Goal: Task Accomplishment & Management: Manage account settings

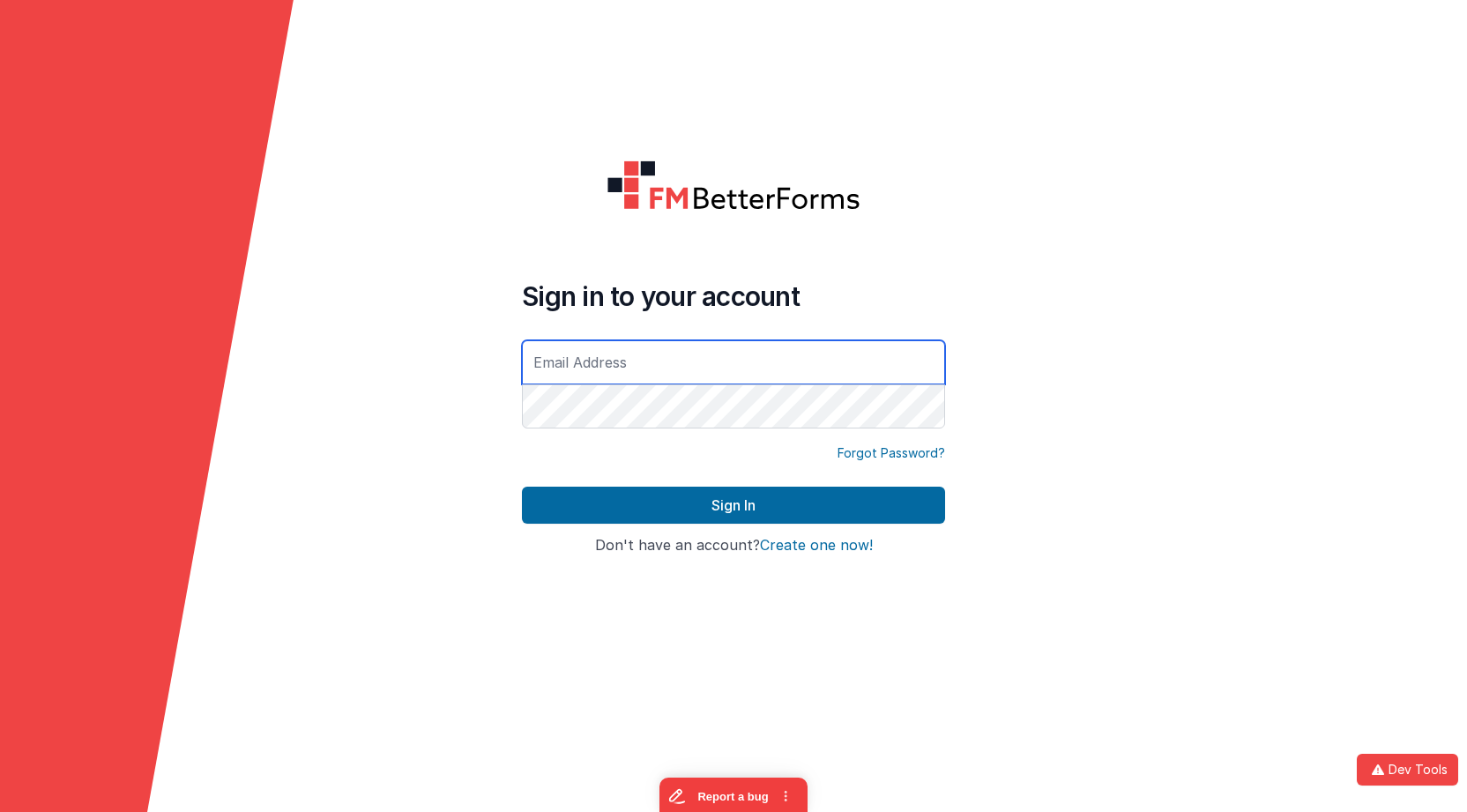
click at [0, 811] on com-1password-button at bounding box center [0, 812] width 0 height 0
type input "[EMAIL_ADDRESS][DOMAIN_NAME]"
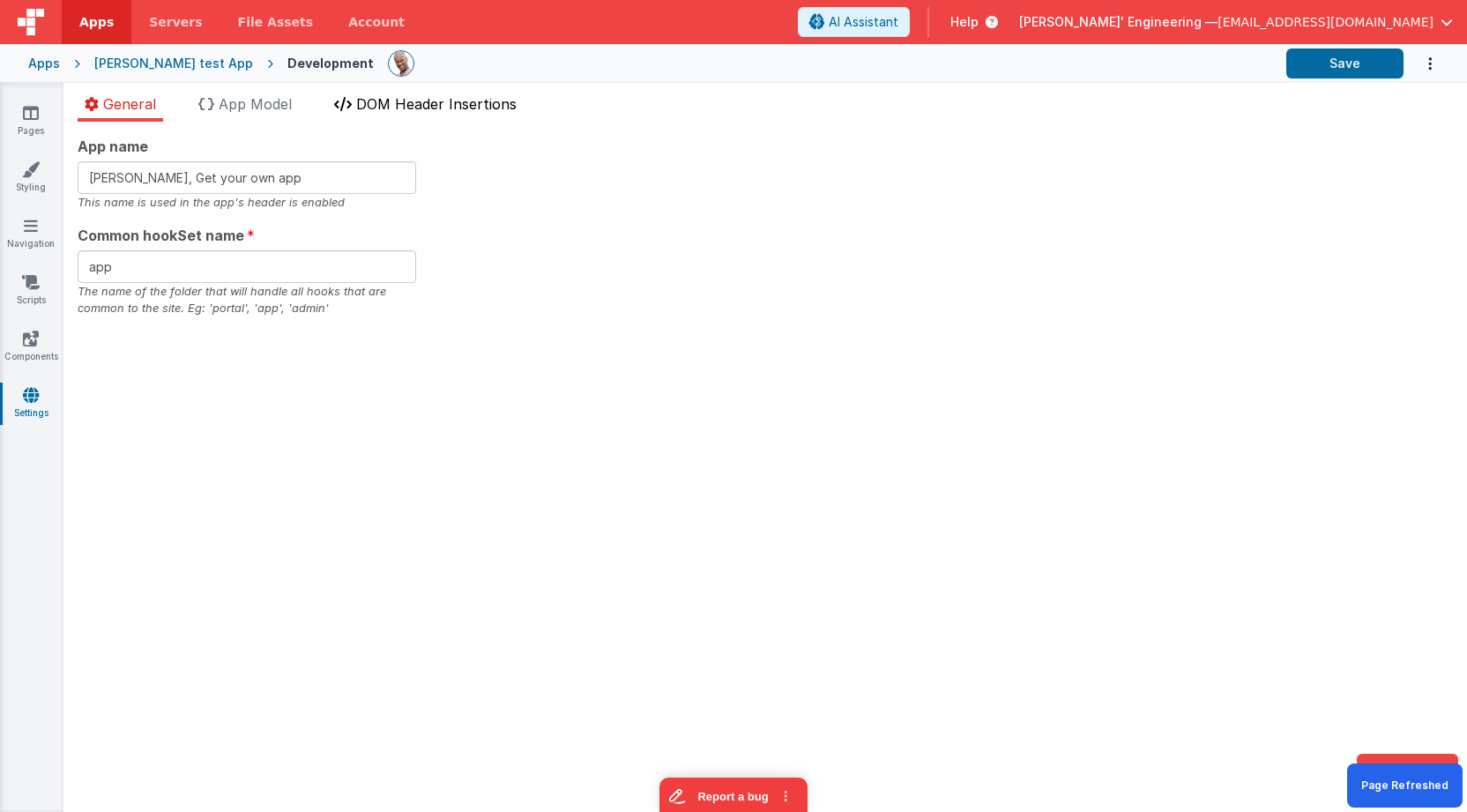
click at [412, 108] on span "DOM Header Insertions" at bounding box center [436, 104] width 161 height 18
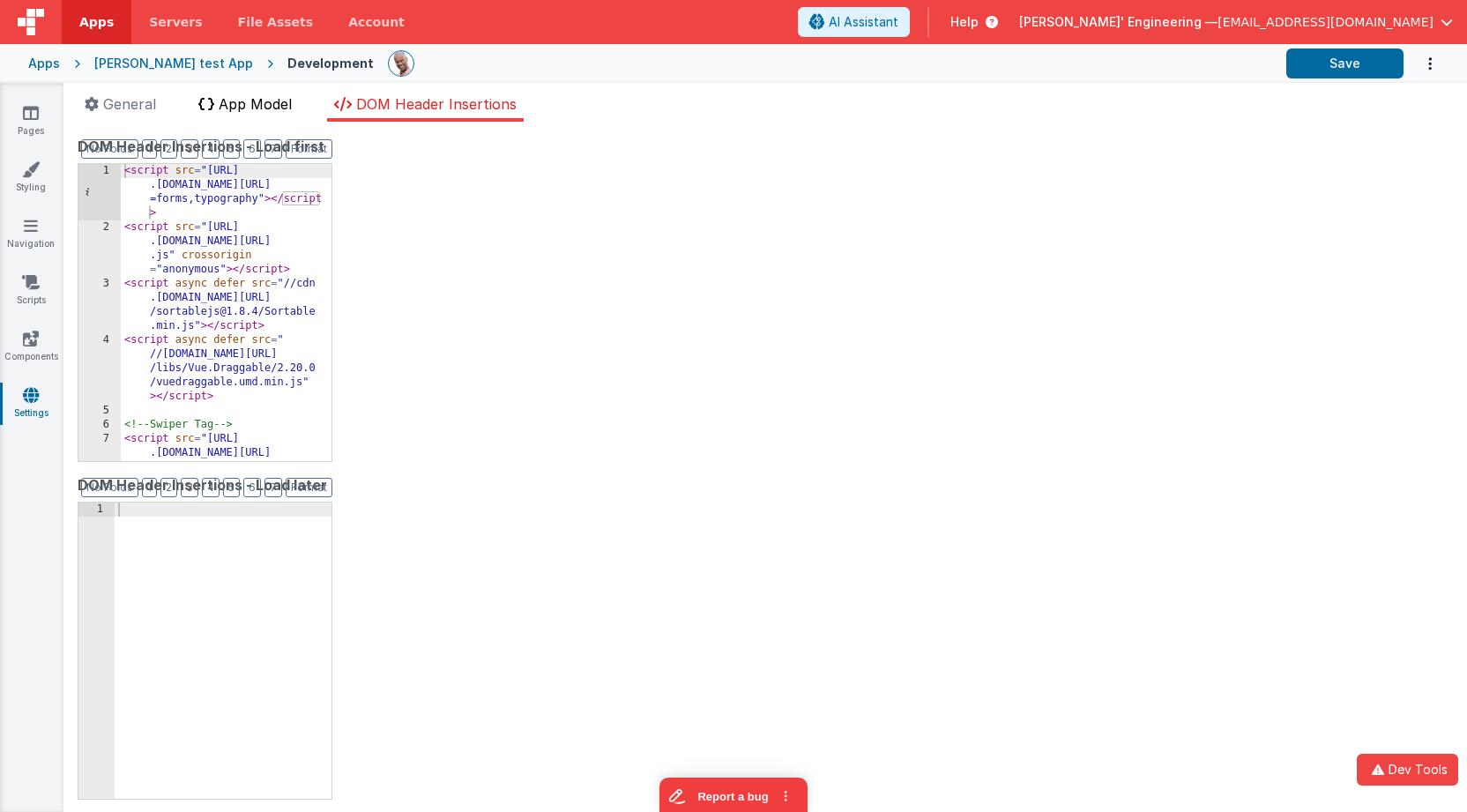
click at [267, 103] on span "App Model" at bounding box center [255, 104] width 73 height 18
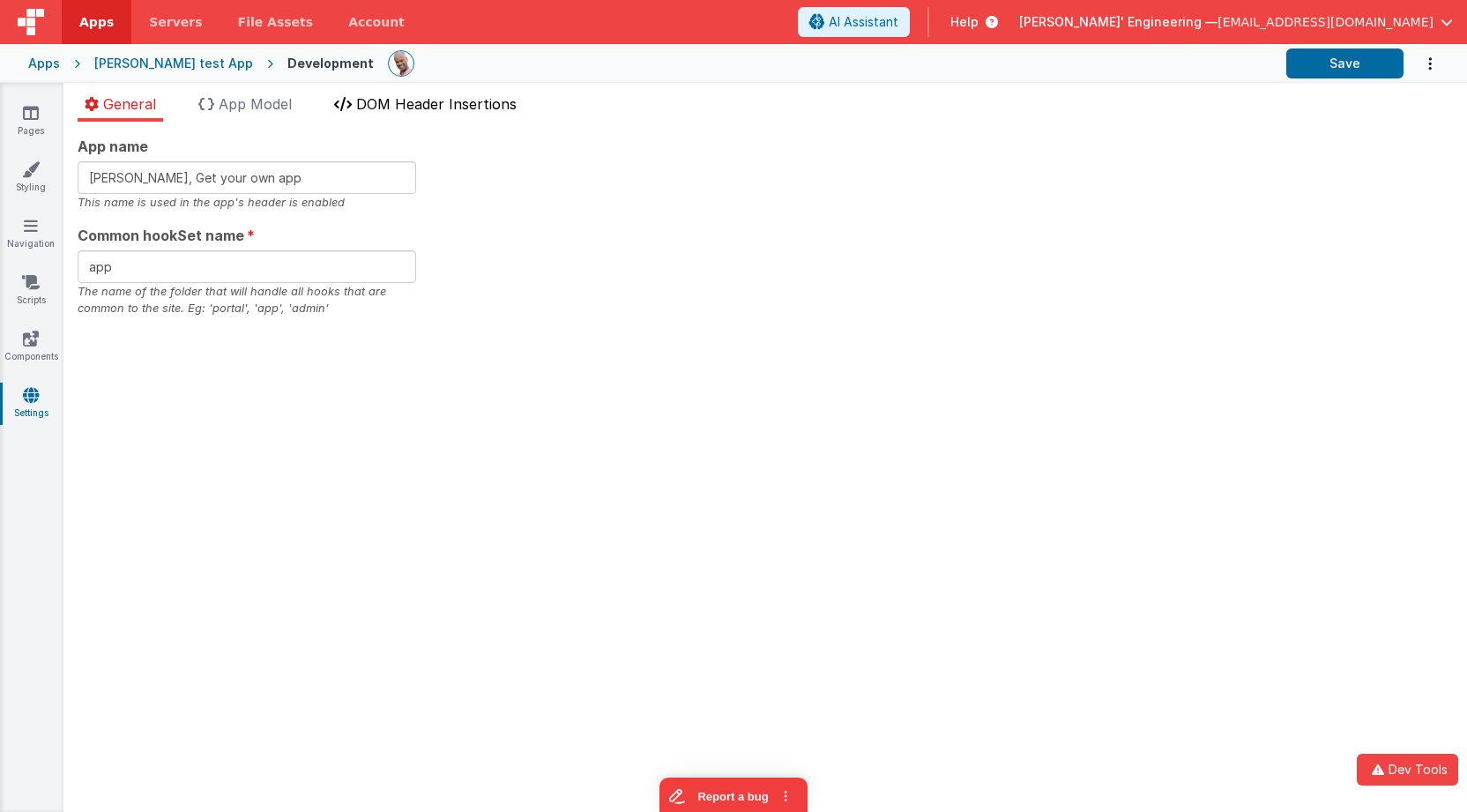
click at [488, 104] on span "DOM Header Insertions" at bounding box center [436, 104] width 161 height 18
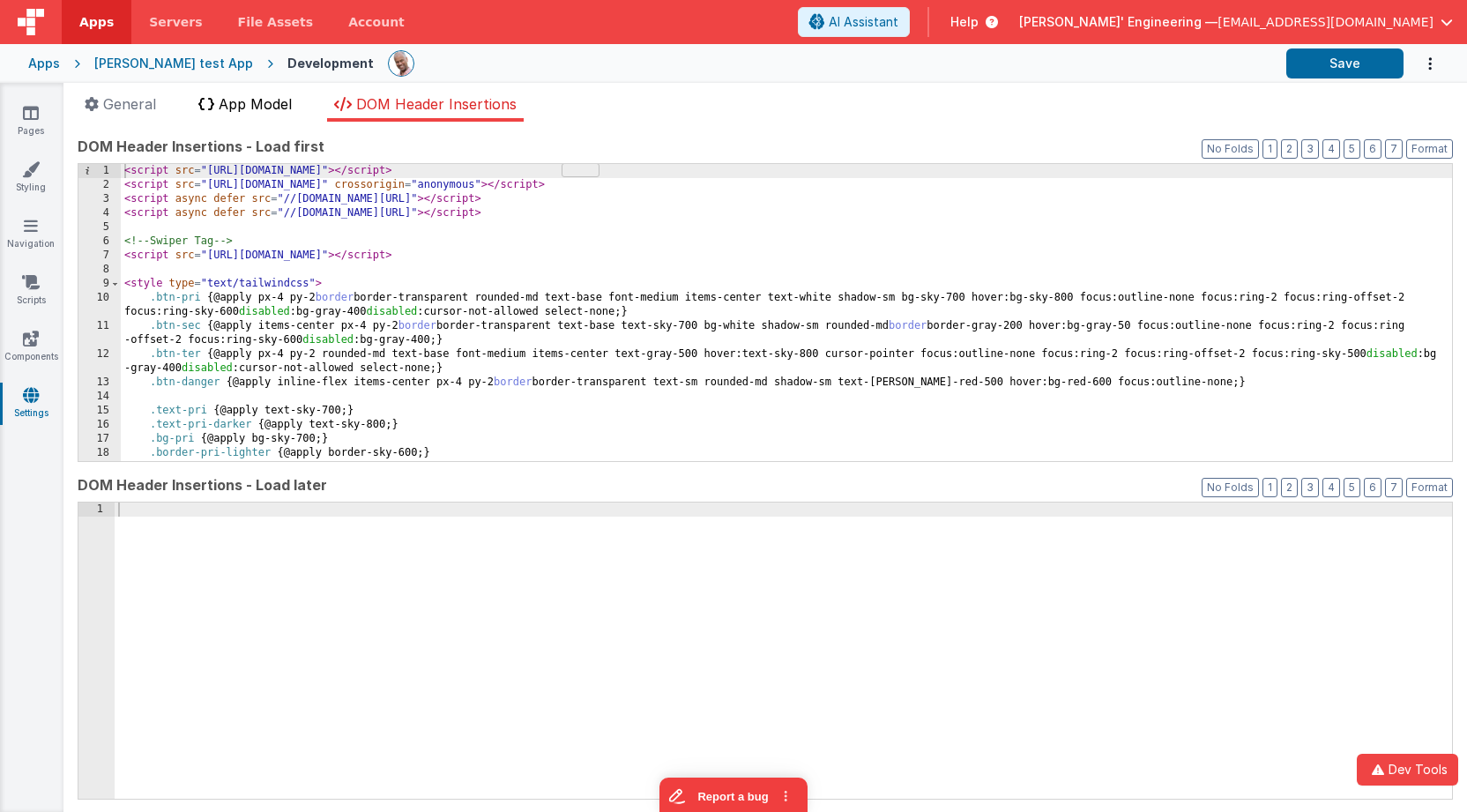
click at [276, 103] on span "App Model" at bounding box center [255, 104] width 73 height 18
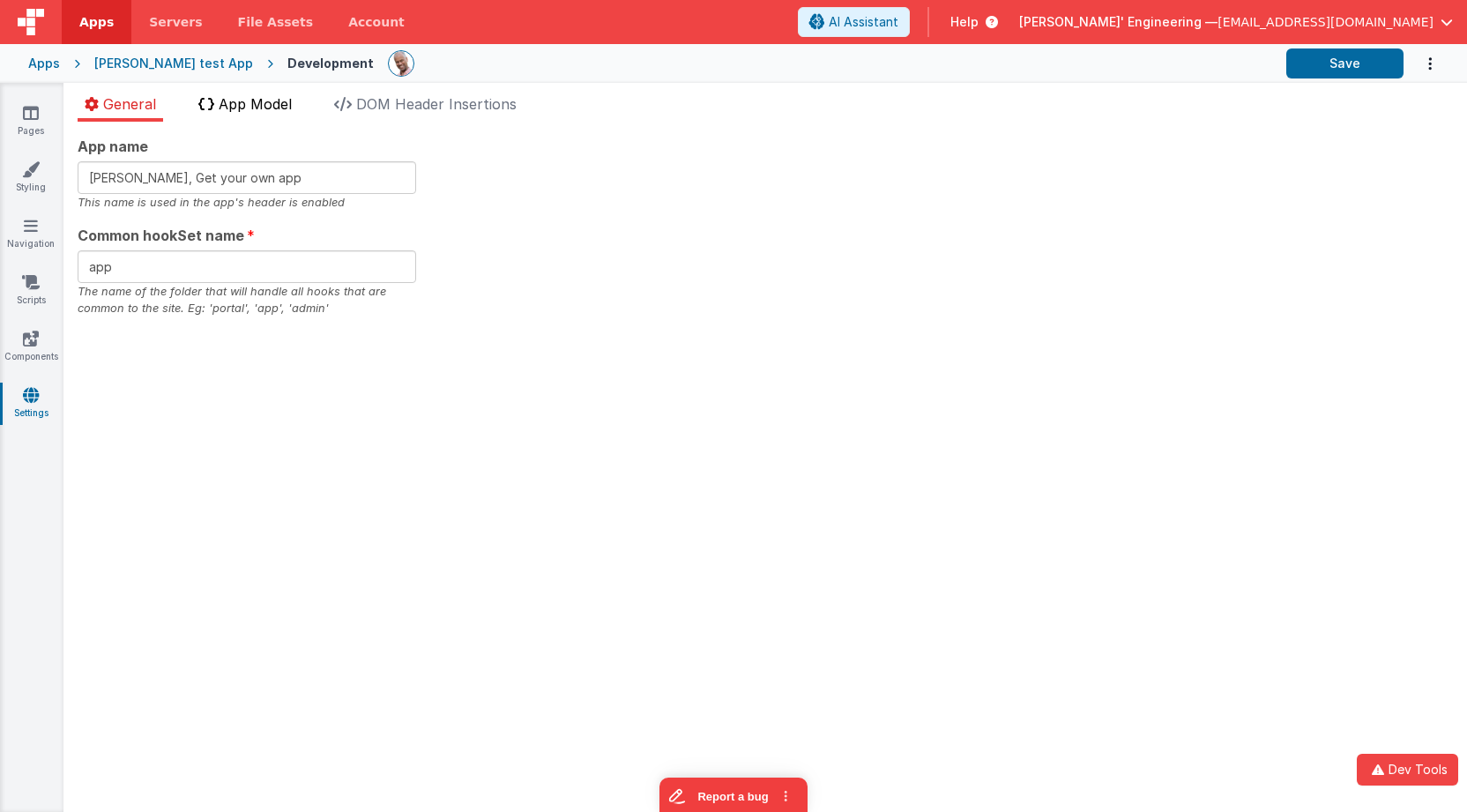
click at [274, 115] on li "App Model" at bounding box center [245, 108] width 108 height 29
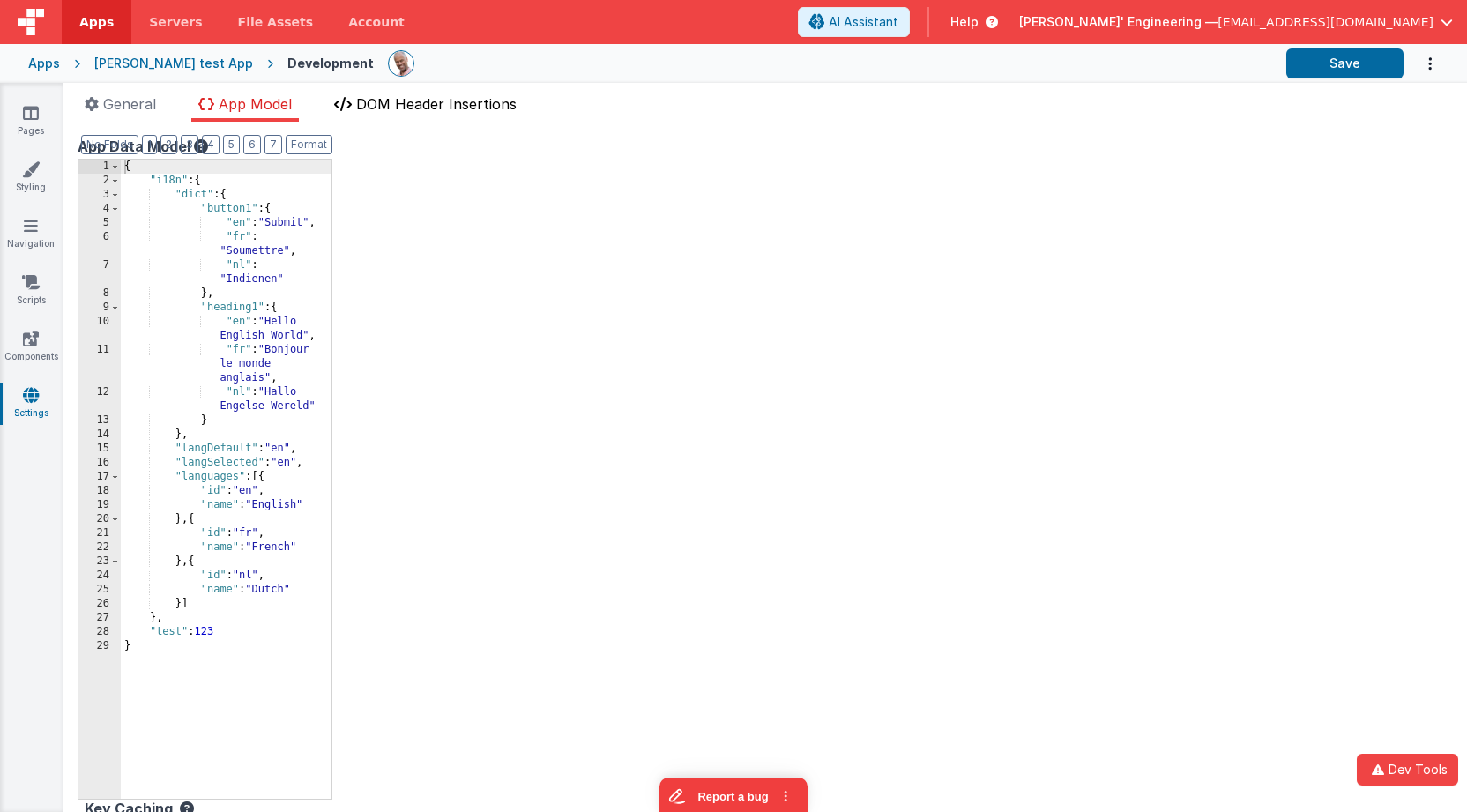
click at [448, 105] on span "DOM Header Insertions" at bounding box center [436, 104] width 161 height 18
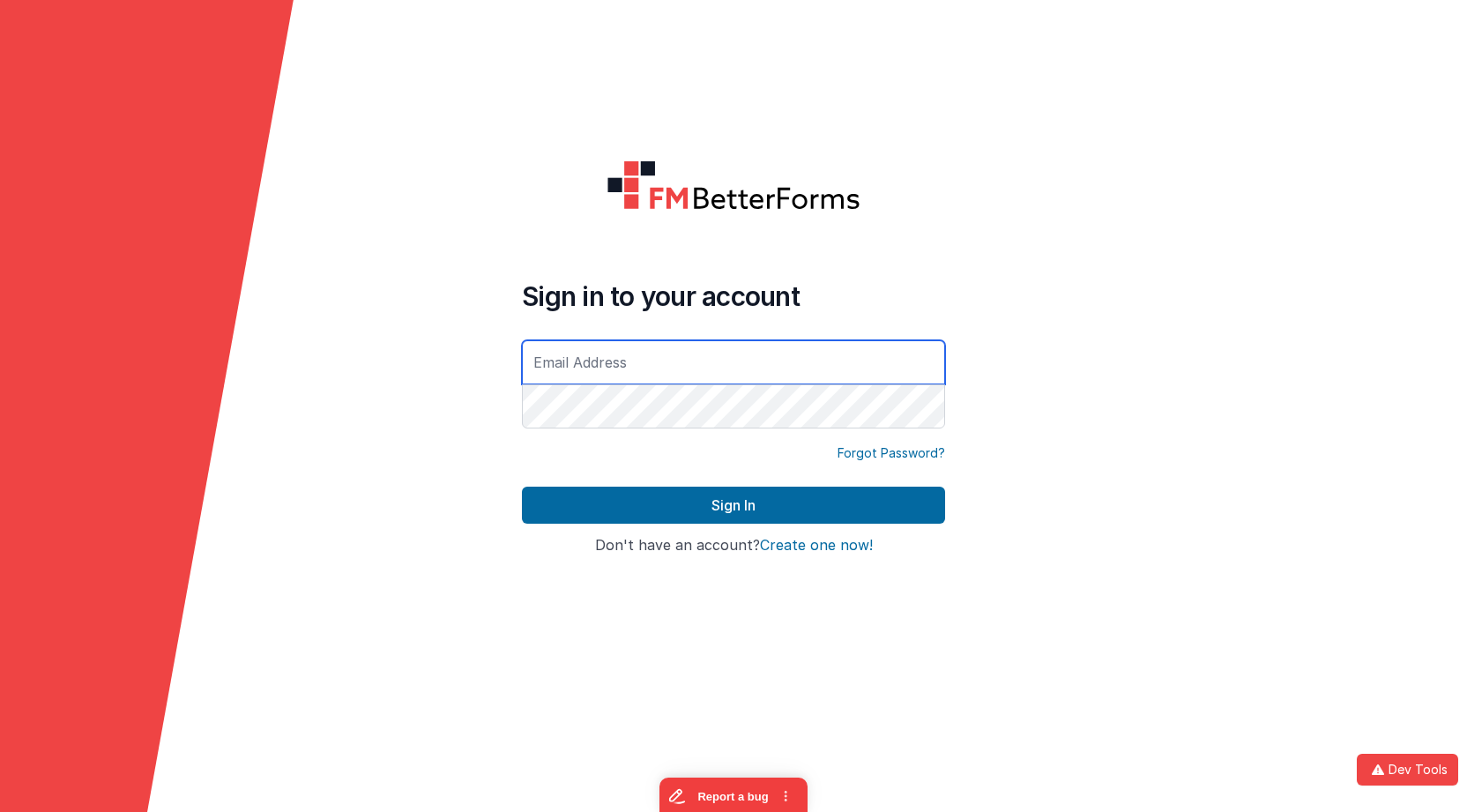
type input "[EMAIL_ADDRESS][DOMAIN_NAME]"
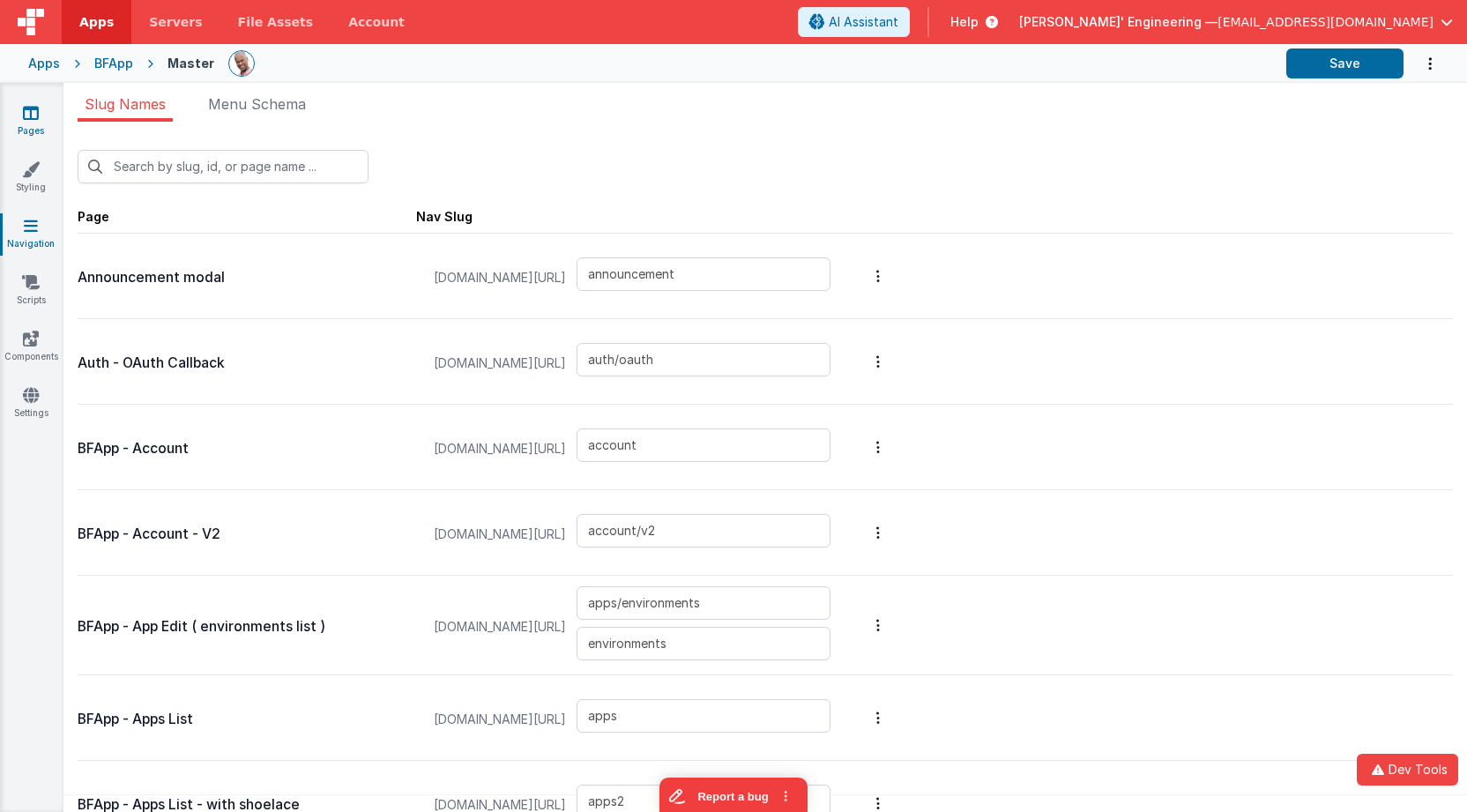
click at [32, 118] on icon at bounding box center [30, 112] width 16 height 18
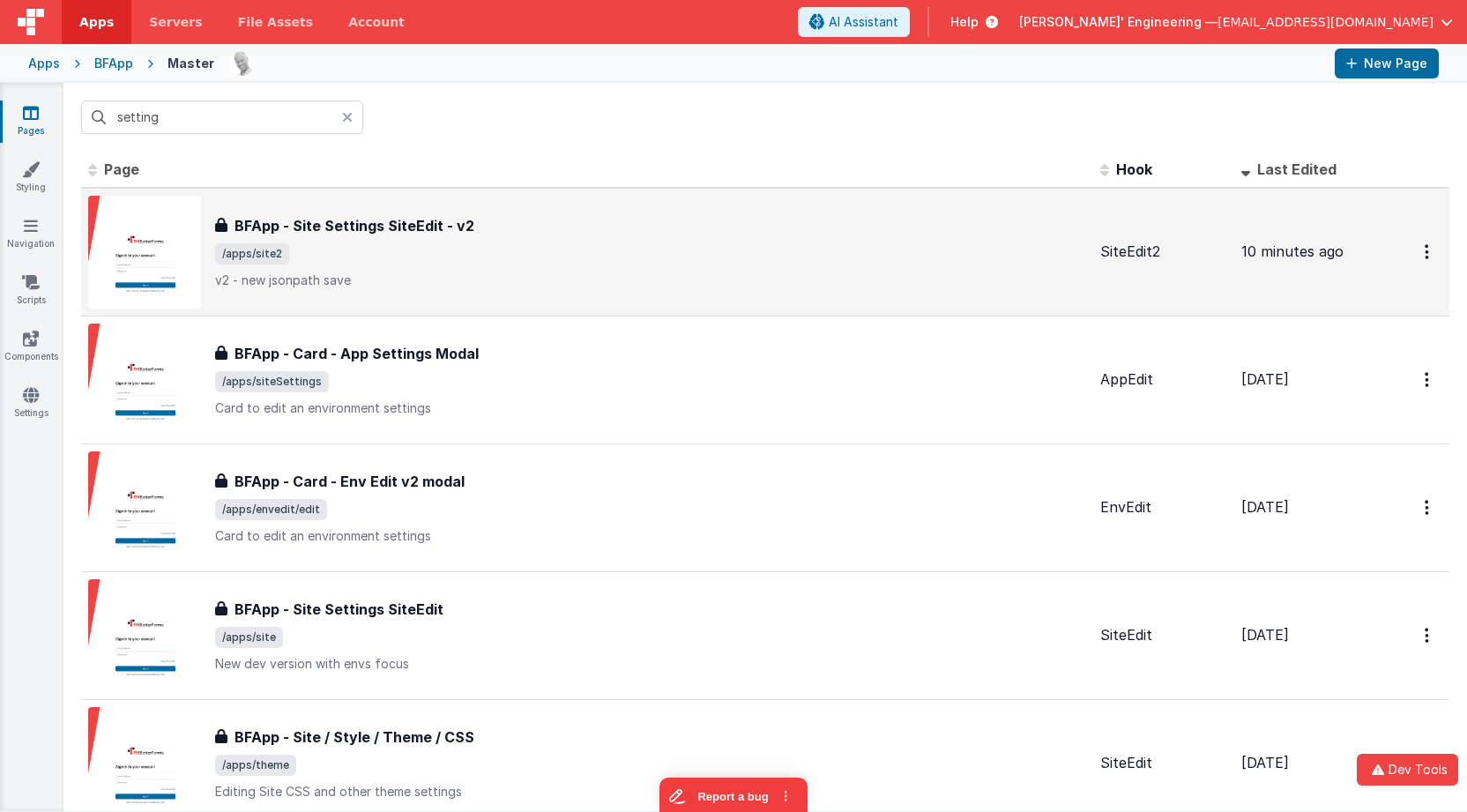
click at [409, 251] on span "/apps/site2" at bounding box center [650, 254] width 871 height 21
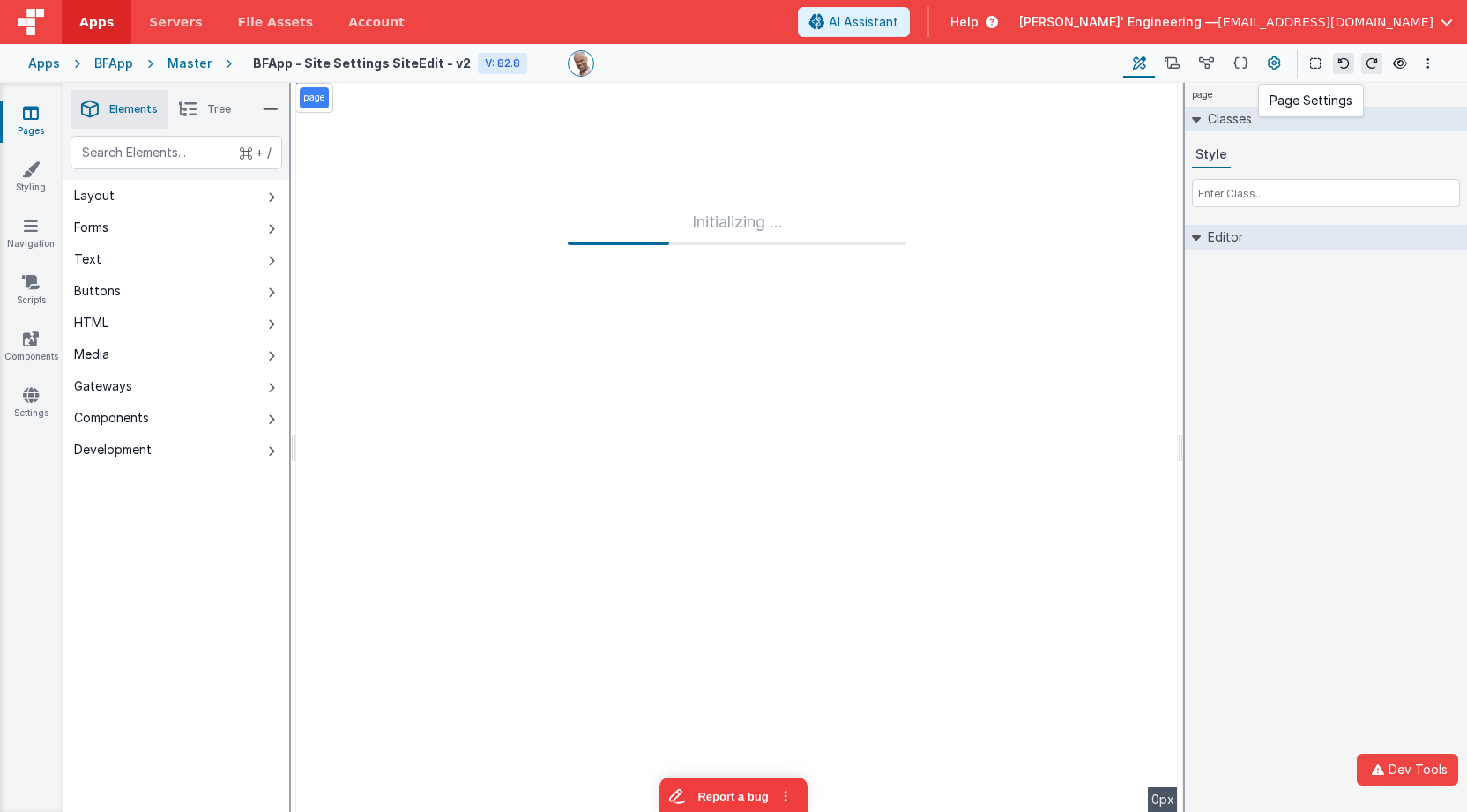
click at [1274, 62] on icon at bounding box center [1275, 63] width 13 height 18
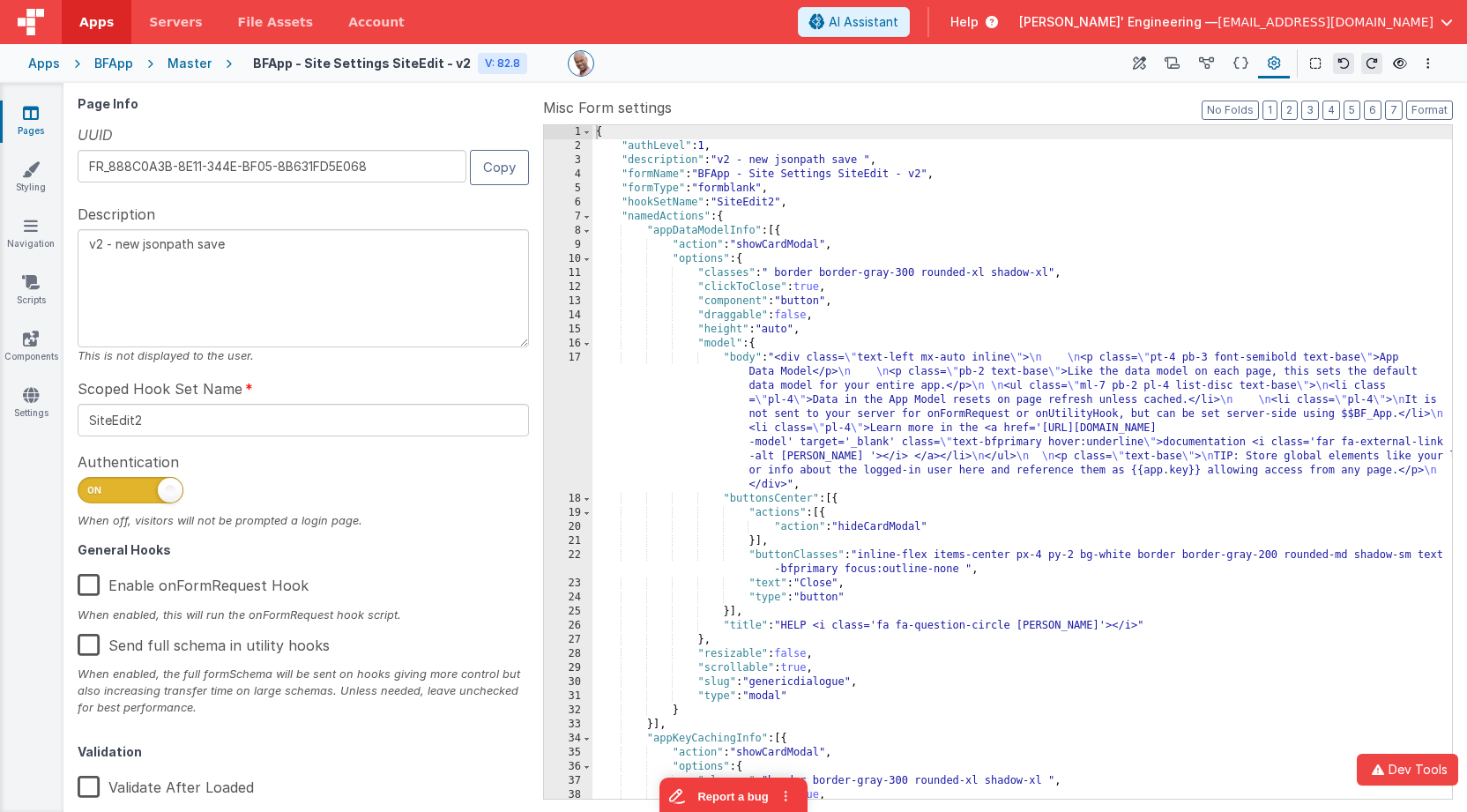
click at [241, 259] on textarea "v2 - new jsonpath save" at bounding box center [304, 288] width 451 height 118
click at [186, 431] on input "SiteEdit2" at bounding box center [304, 420] width 451 height 32
type input "SiteEdit"
click at [278, 252] on textarea "v2 - new jsonpath save" at bounding box center [304, 288] width 451 height 118
type textarea "v2 - new jsonpath save, save button routed to new script"
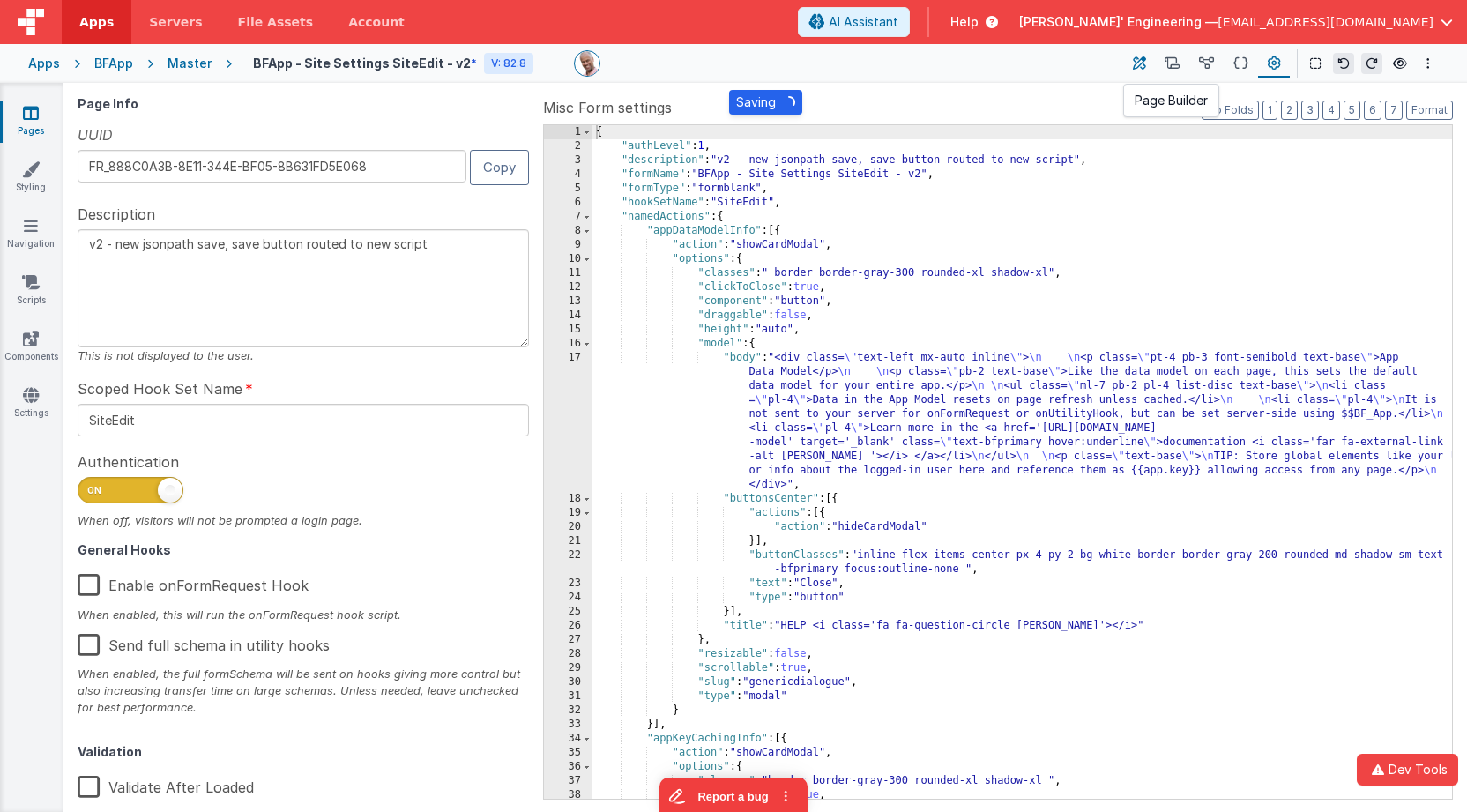
click at [1146, 62] on icon at bounding box center [1140, 63] width 13 height 18
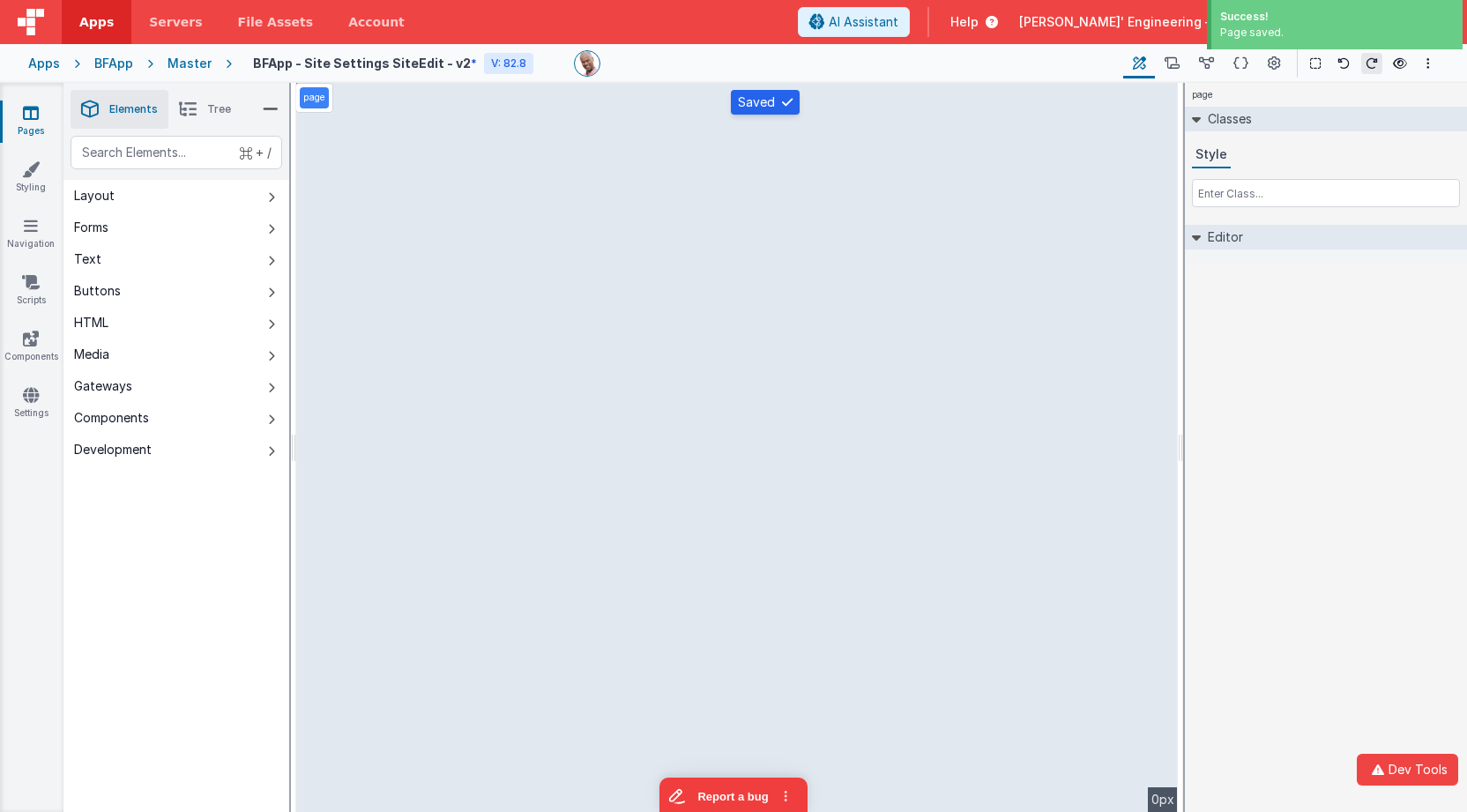
drag, startPoint x: 1176, startPoint y: 66, endPoint x: 1089, endPoint y: 73, distance: 87.3
click at [1175, 66] on icon at bounding box center [1173, 63] width 15 height 18
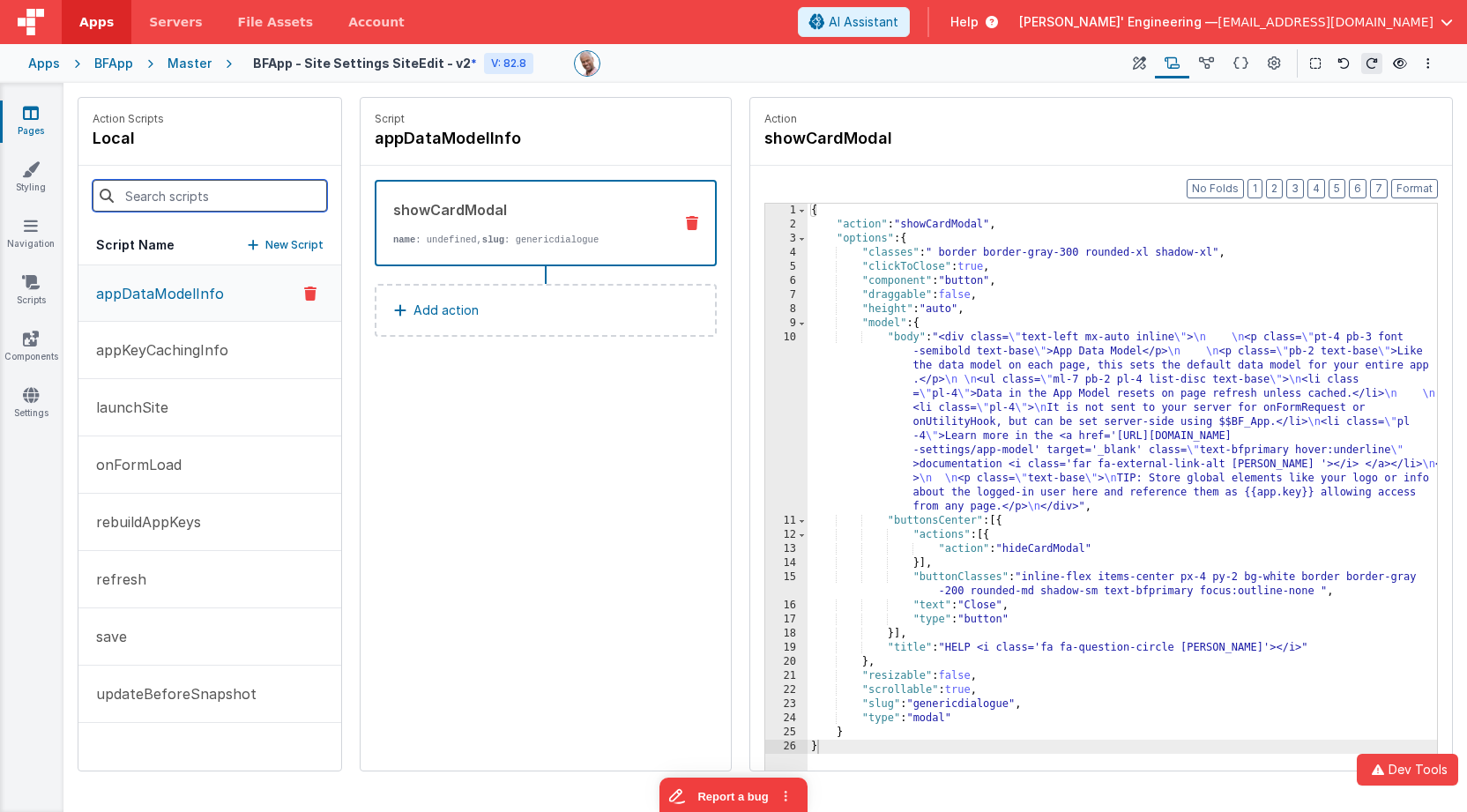
click at [219, 194] on input at bounding box center [209, 195] width 234 height 31
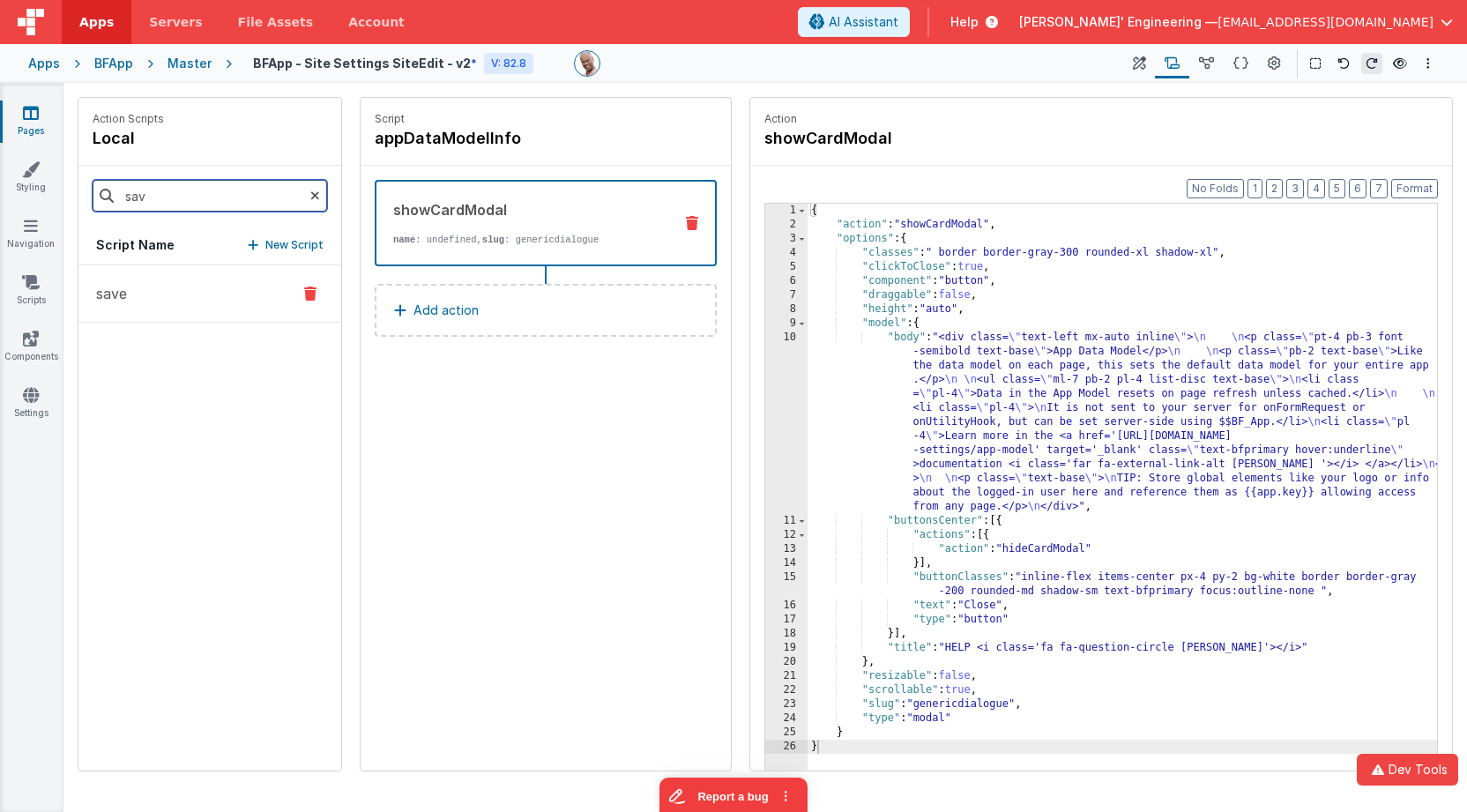
type input "sav"
click at [195, 298] on button "save" at bounding box center [209, 294] width 263 height 57
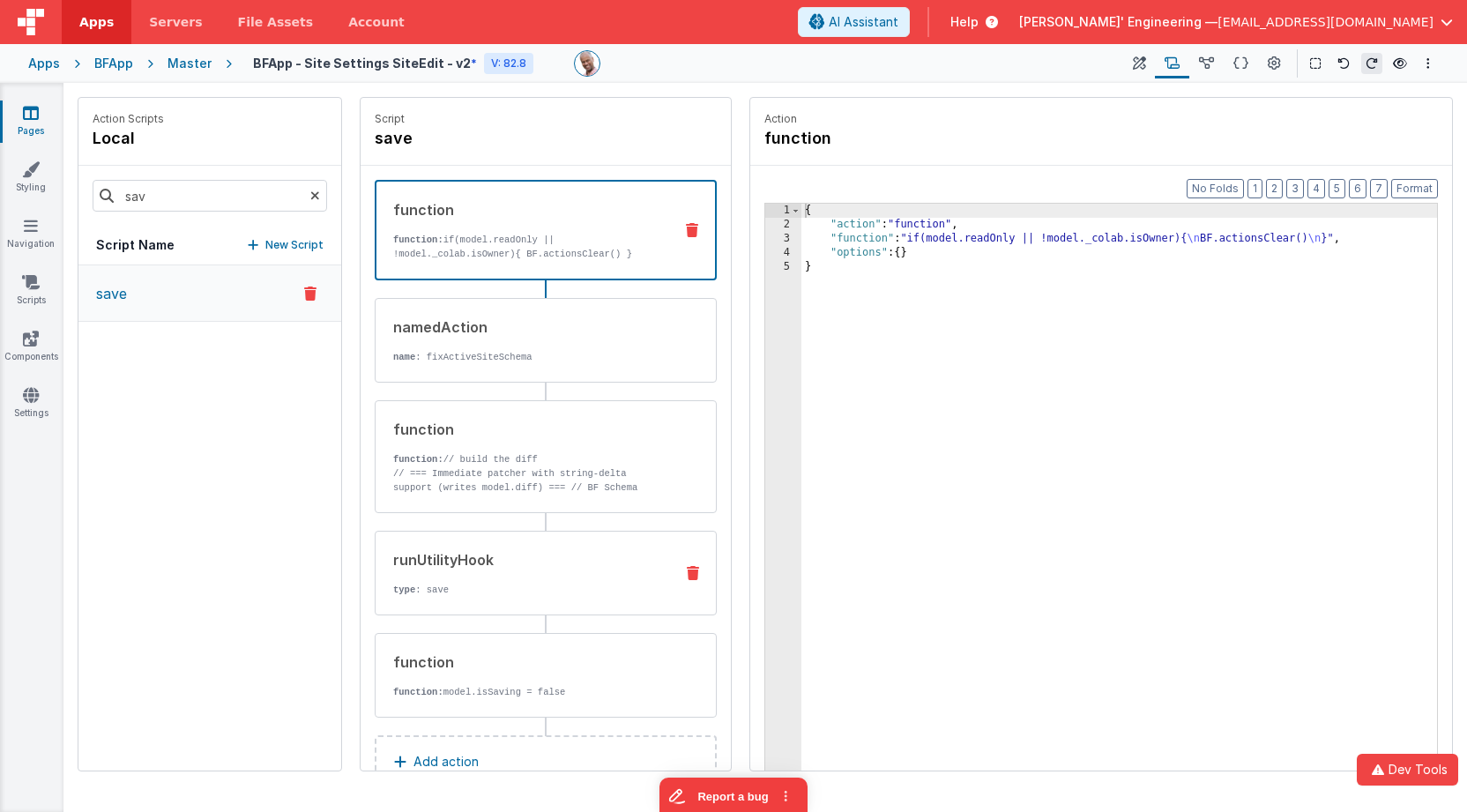
click at [540, 578] on div "runUtilityHook type : save" at bounding box center [518, 573] width 284 height 48
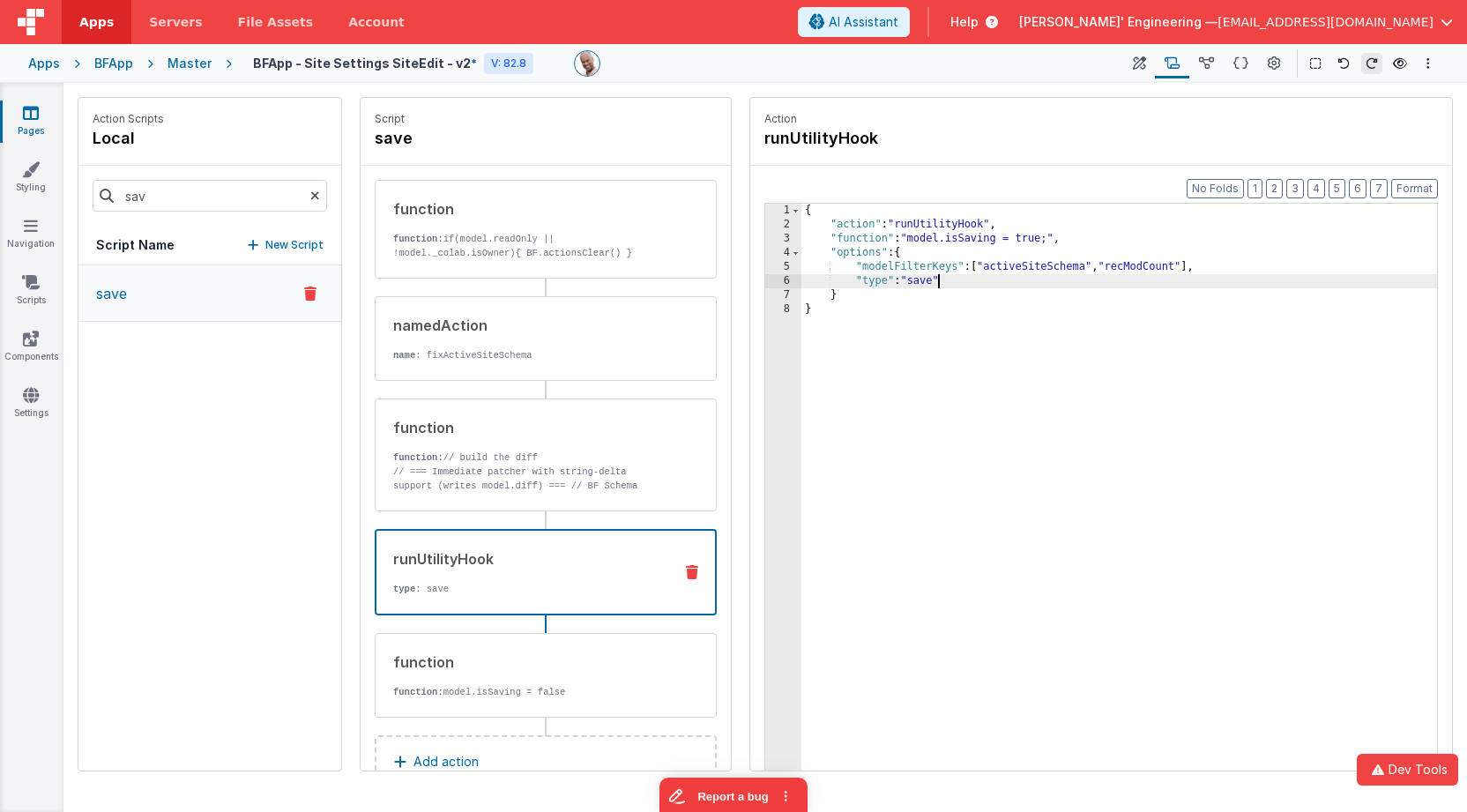
click at [939, 285] on div "{ "action" : "runUtilityHook" , "function" : "model.isSaving = true;" , "option…" at bounding box center [1120, 528] width 636 height 650
click at [1072, 269] on div "{ "action" : "runUtilityHook" , "function" : "model.isSaving = true;" , "option…" at bounding box center [1120, 528] width 636 height 650
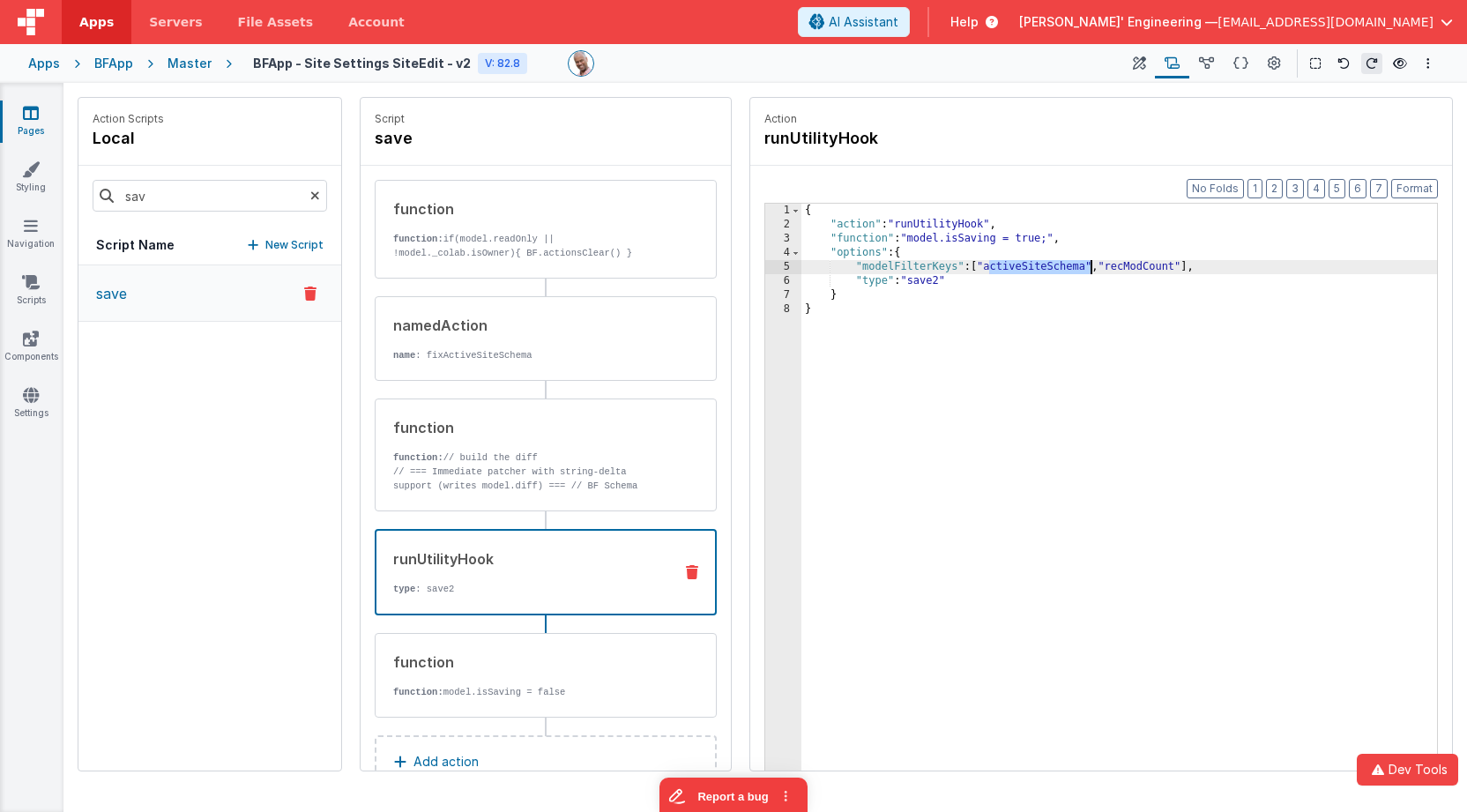
click at [1072, 269] on div "{ "action" : "runUtilityHook" , "function" : "model.isSaving = true;" , "option…" at bounding box center [1120, 528] width 636 height 650
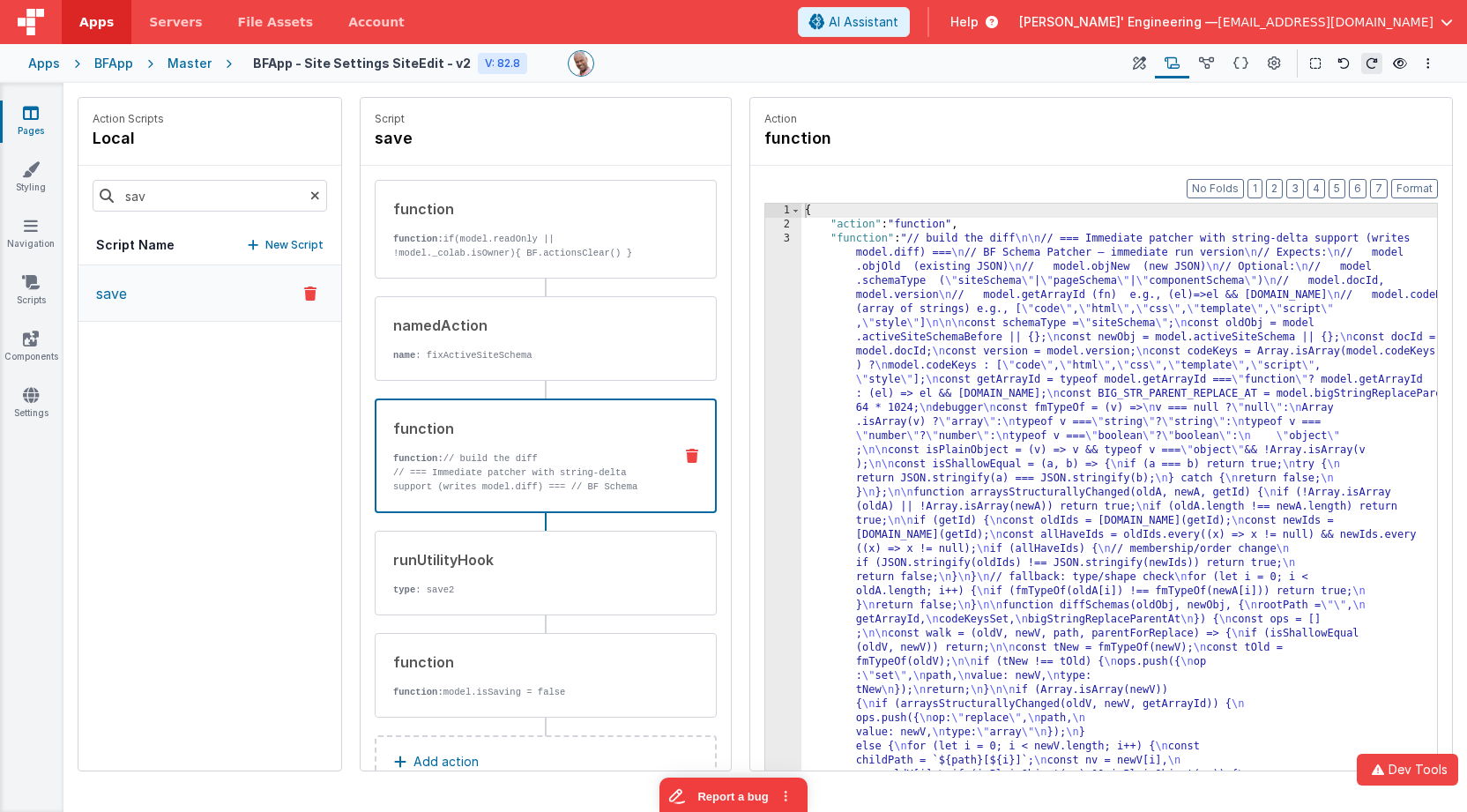
drag, startPoint x: 613, startPoint y: 420, endPoint x: 695, endPoint y: 400, distance: 84.4
click at [613, 420] on div "function" at bounding box center [525, 428] width 266 height 21
drag, startPoint x: 954, startPoint y: 281, endPoint x: 922, endPoint y: 280, distance: 32.0
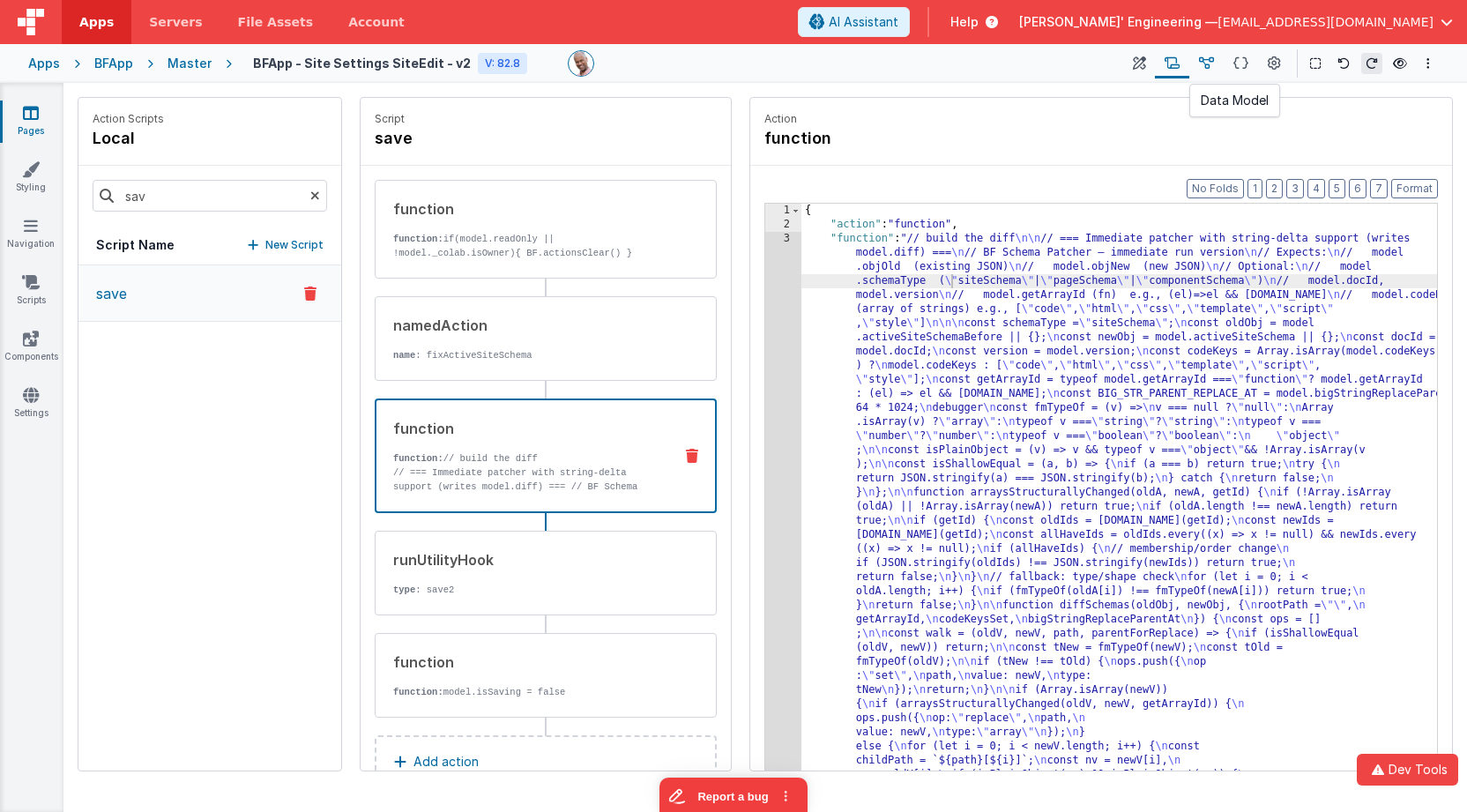
click at [1207, 58] on icon at bounding box center [1207, 63] width 15 height 18
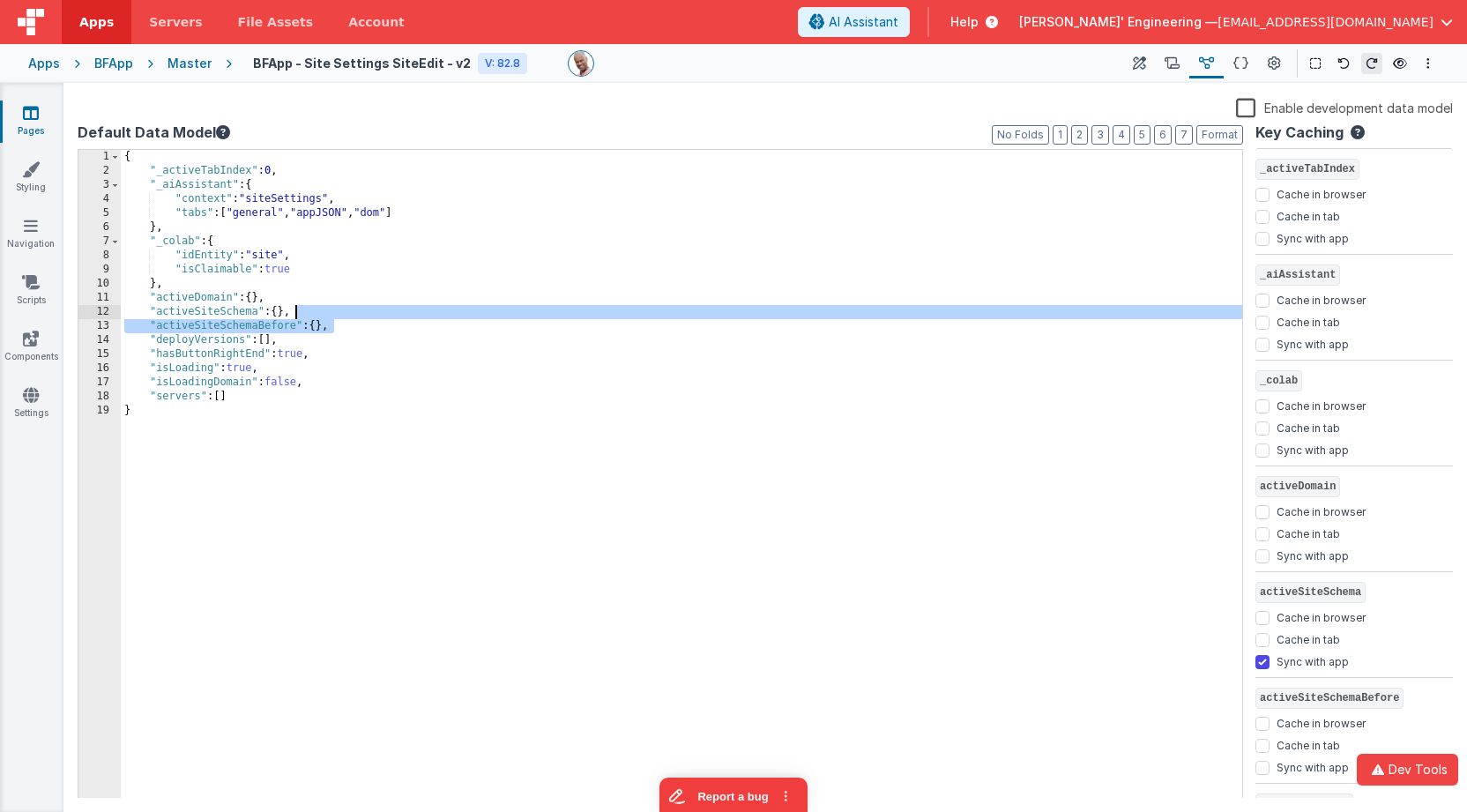
drag, startPoint x: 344, startPoint y: 327, endPoint x: 344, endPoint y: 317, distance: 10.0
click at [344, 317] on div "{ "_activeTabIndex" : 0 , "_aiAssistant" : { "context" : "siteSettings" , "tabs…" at bounding box center [682, 487] width 1121 height 677
click at [258, 336] on div "{ "_activeTabIndex" : 0 , "_aiAssistant" : { "context" : "siteSettings" , "tabs…" at bounding box center [682, 487] width 1121 height 677
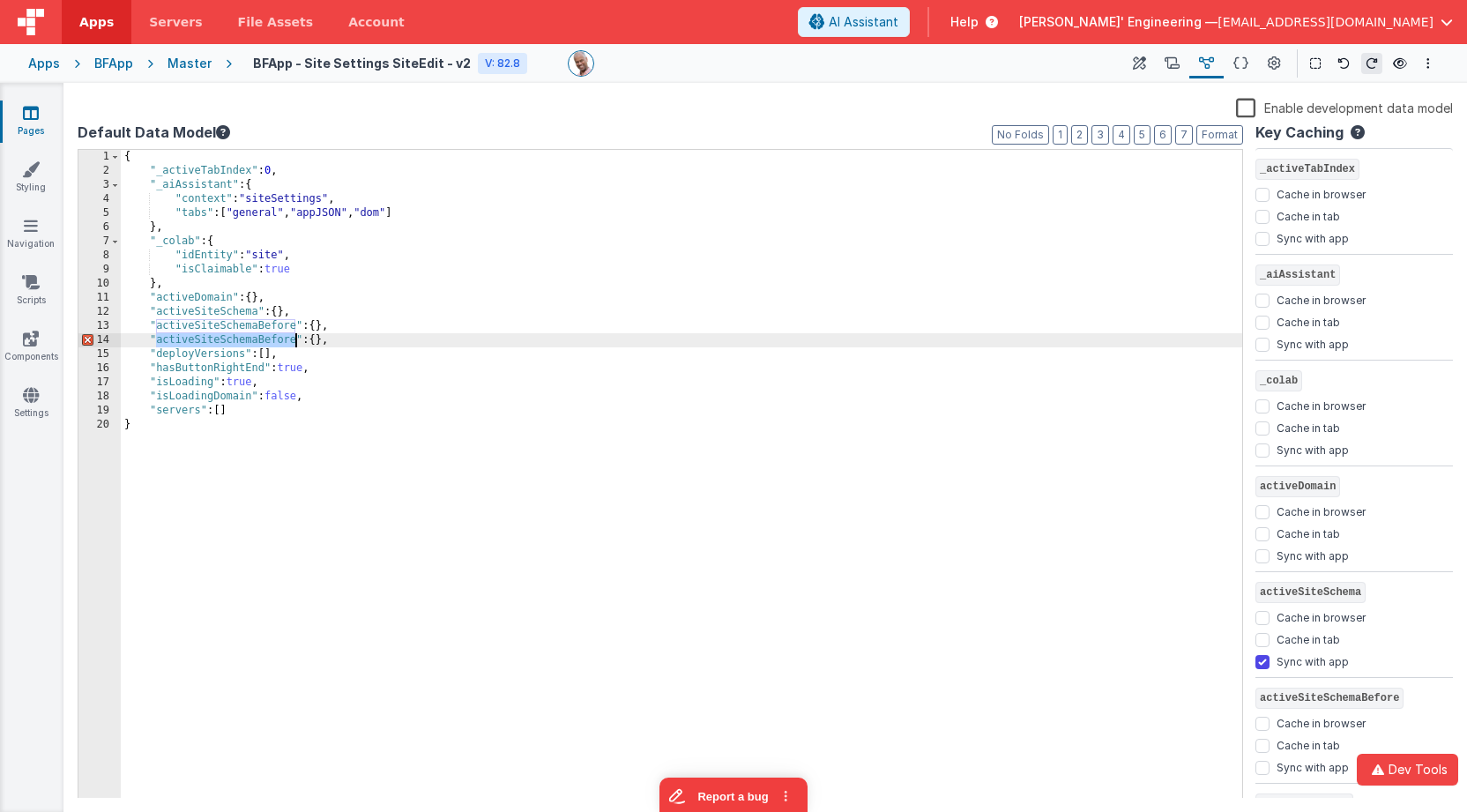
click at [258, 336] on div "{ "_activeTabIndex" : 0 , "_aiAssistant" : { "context" : "siteSettings" , "tabs…" at bounding box center [682, 487] width 1121 height 677
click at [1140, 60] on icon at bounding box center [1140, 63] width 13 height 18
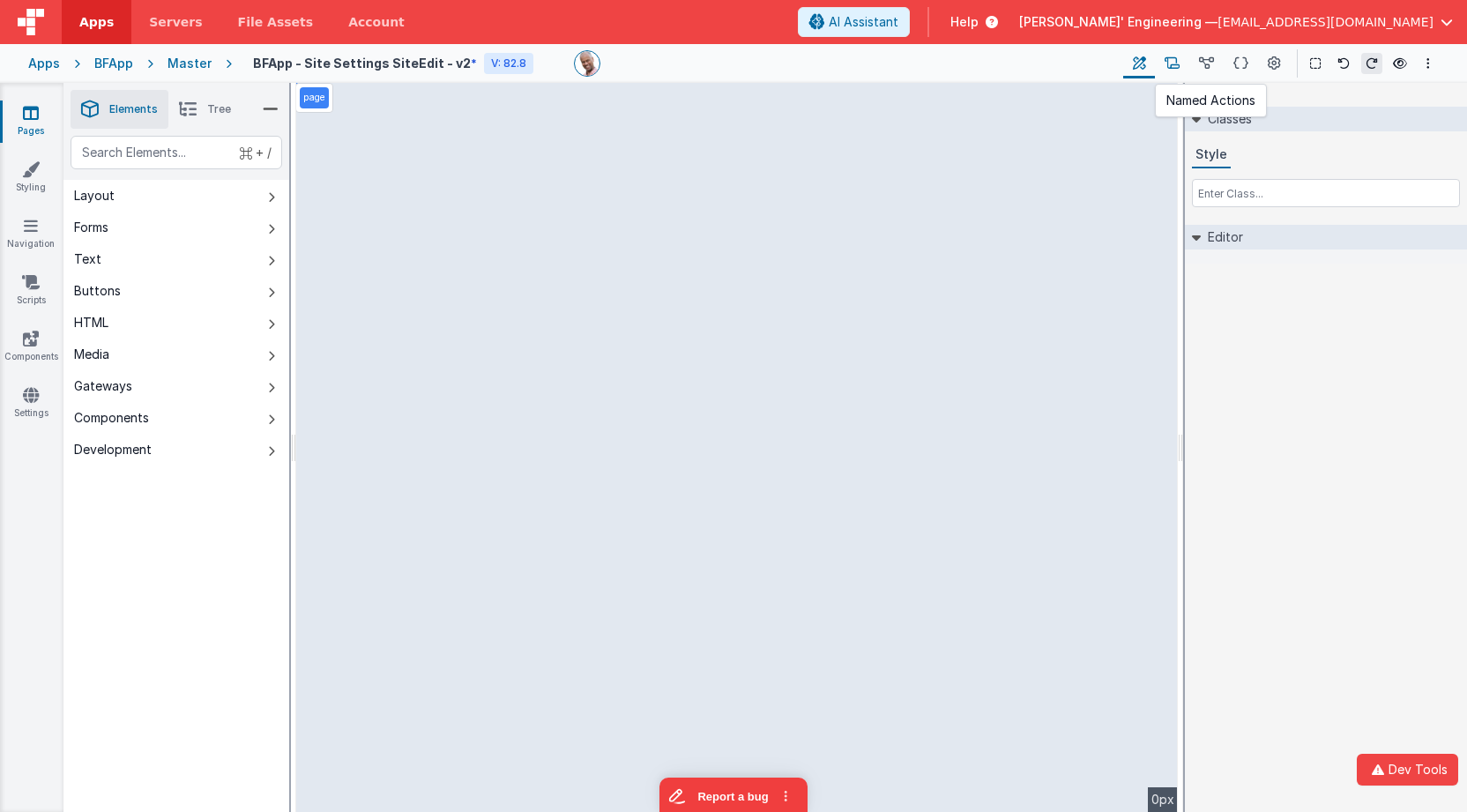
click at [1181, 65] on button at bounding box center [1173, 63] width 34 height 30
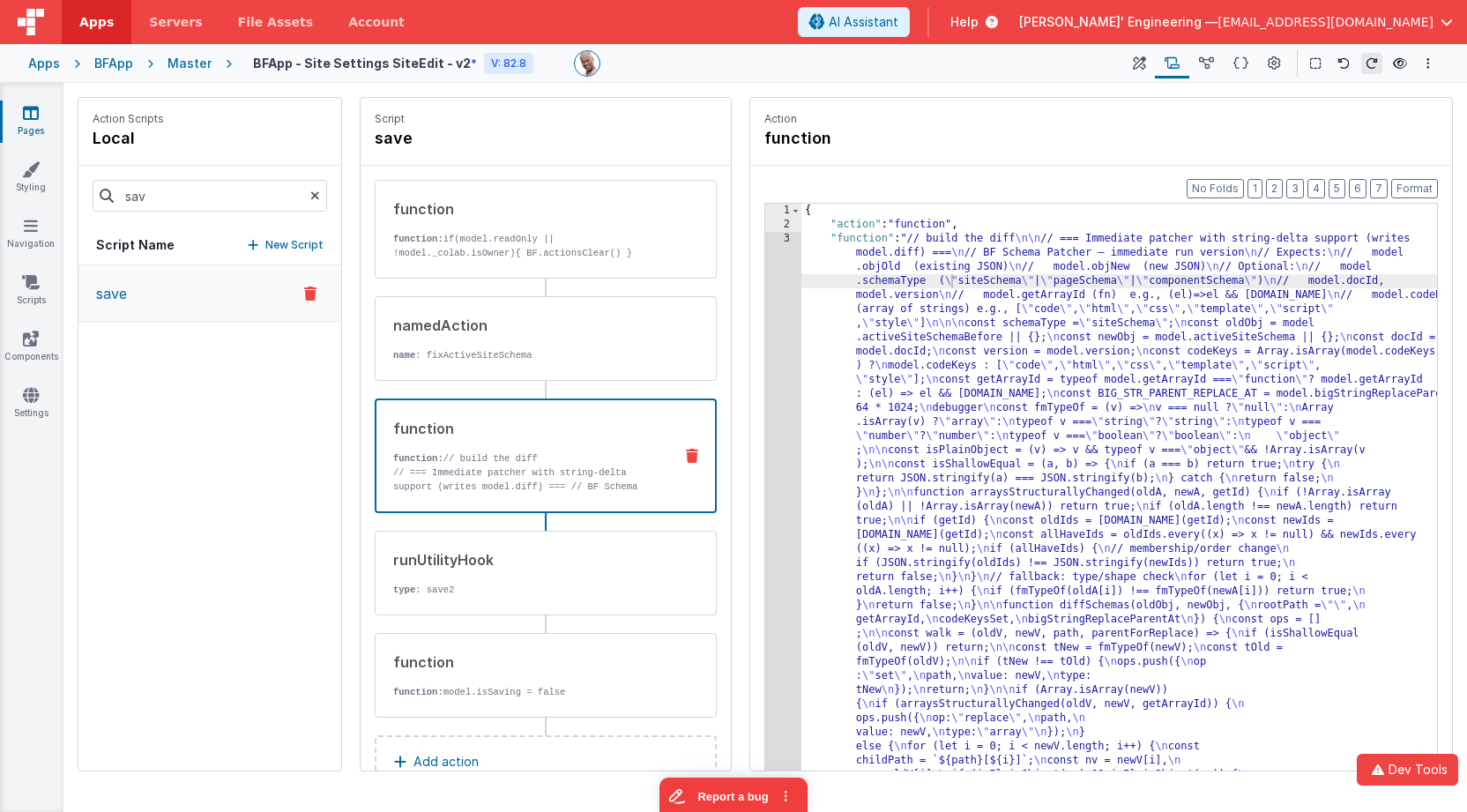
drag, startPoint x: 872, startPoint y: 362, endPoint x: 838, endPoint y: 352, distance: 35.4
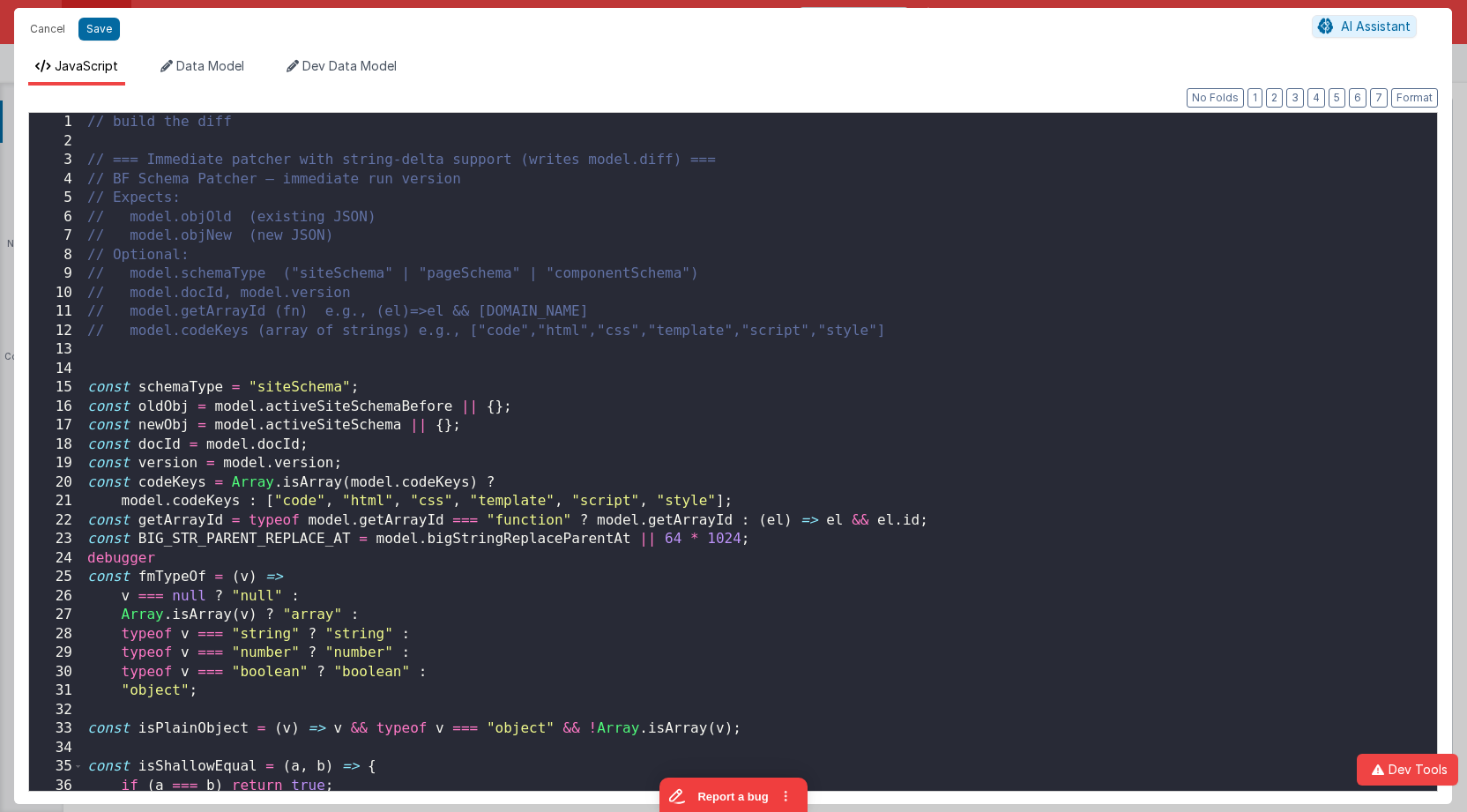
click at [780, 321] on div "// build the diff // === Immediate patcher with string-delta support (writes mo…" at bounding box center [761, 470] width 1354 height 714
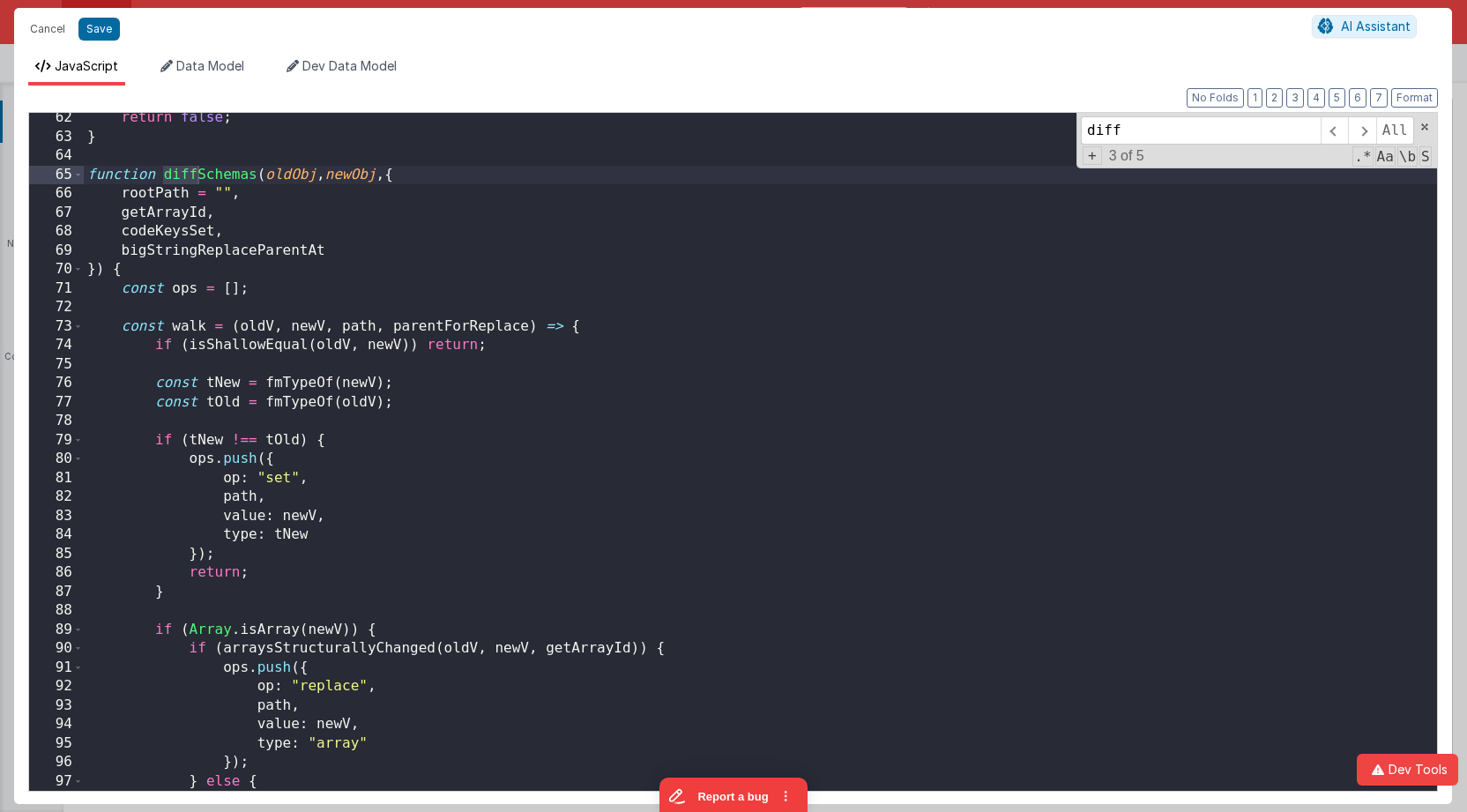
scroll to position [1160, 0]
type input "diff"
click at [1259, 99] on button "1" at bounding box center [1256, 98] width 15 height 19
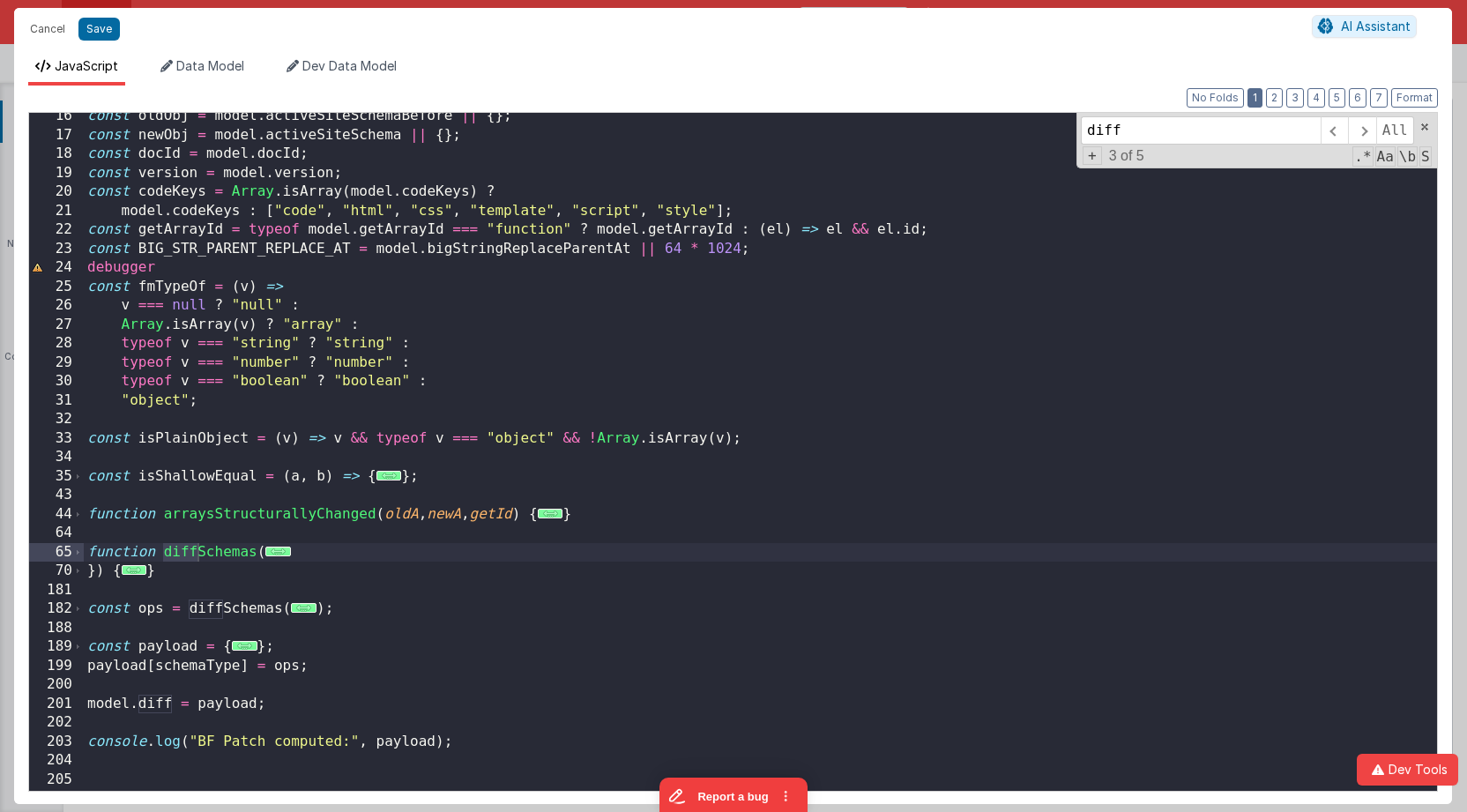
scroll to position [289, 0]
click at [160, 701] on div "const oldObj = model . activeSiteSchemaBefore || { } ; const newObj = model . a…" at bounding box center [761, 464] width 1354 height 714
drag, startPoint x: 160, startPoint y: 701, endPoint x: 184, endPoint y: 701, distance: 24.0
click at [160, 701] on div "const oldObj = model . activeSiteSchemaBefore || { } ; const newObj = model . a…" at bounding box center [761, 464] width 1354 height 714
click at [425, 743] on div "const oldObj = model . activeSiteSchemaBefore || { } ; const newObj = model . a…" at bounding box center [761, 464] width 1354 height 714
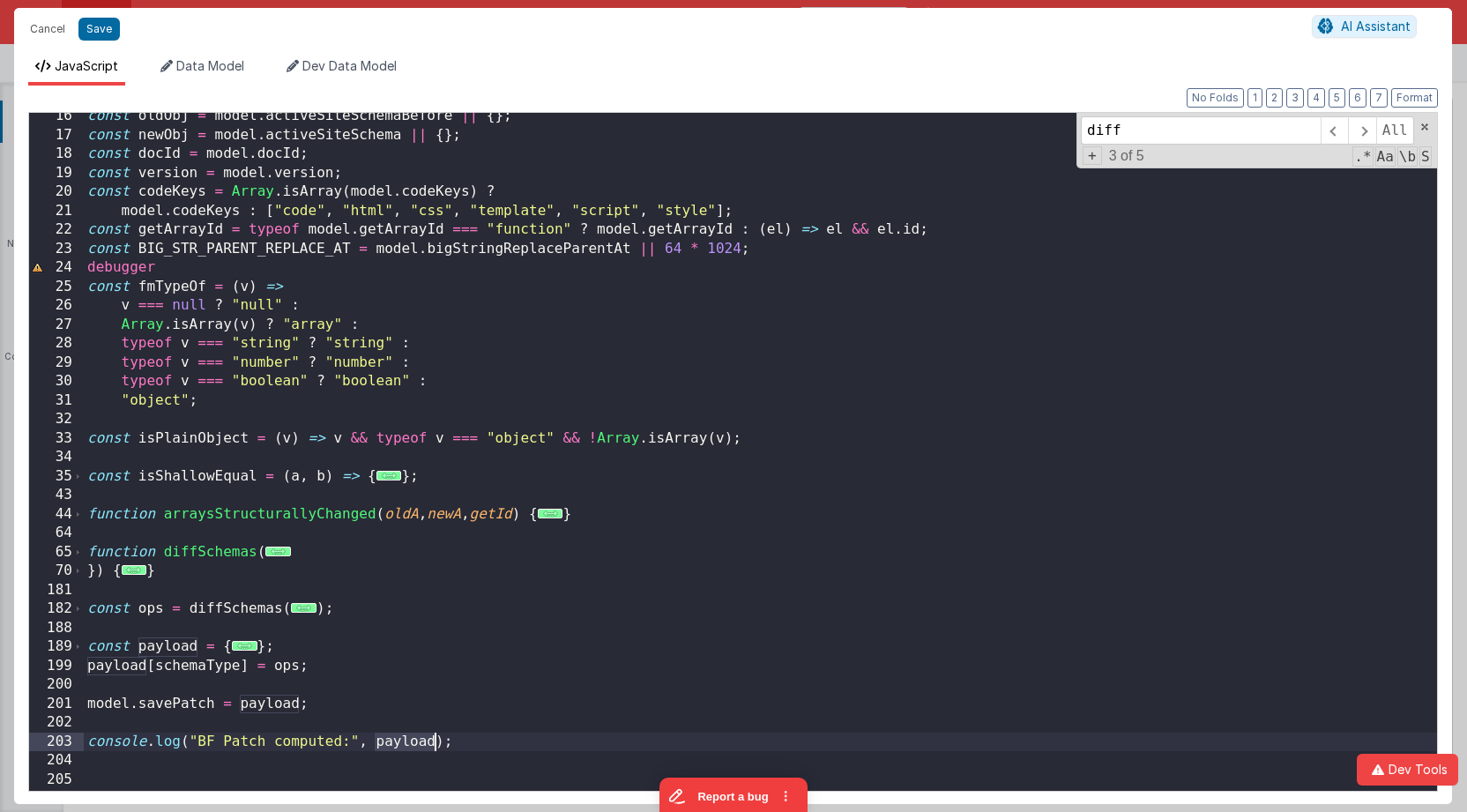
click at [425, 742] on div "const oldObj = model . activeSiteSchemaBefore || { } ; const newObj = model . a…" at bounding box center [761, 464] width 1354 height 714
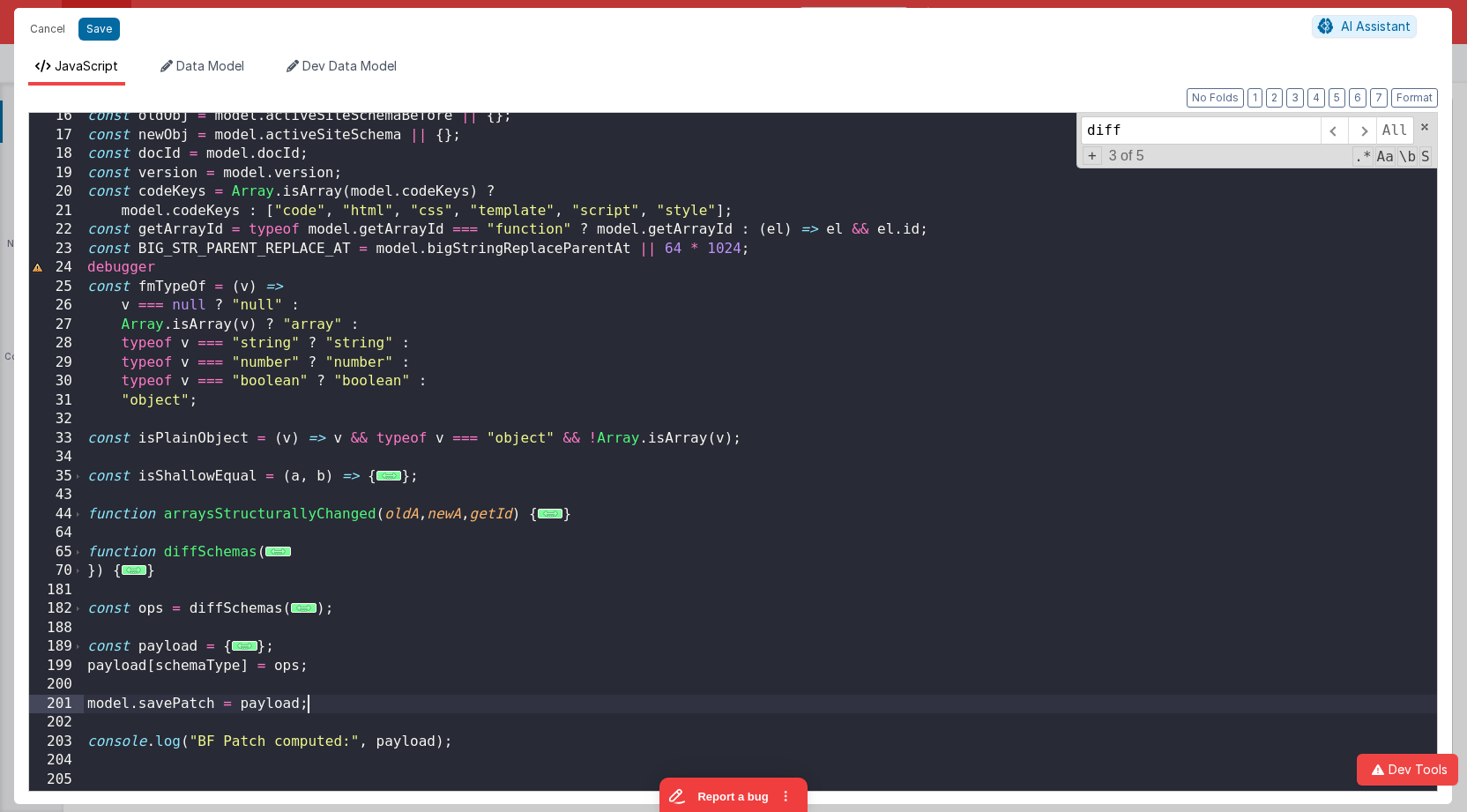
click at [497, 705] on div "const oldObj = model . activeSiteSchemaBefore || { } ; const newObj = model . a…" at bounding box center [761, 464] width 1354 height 714
click at [108, 31] on button "Save" at bounding box center [99, 30] width 42 height 23
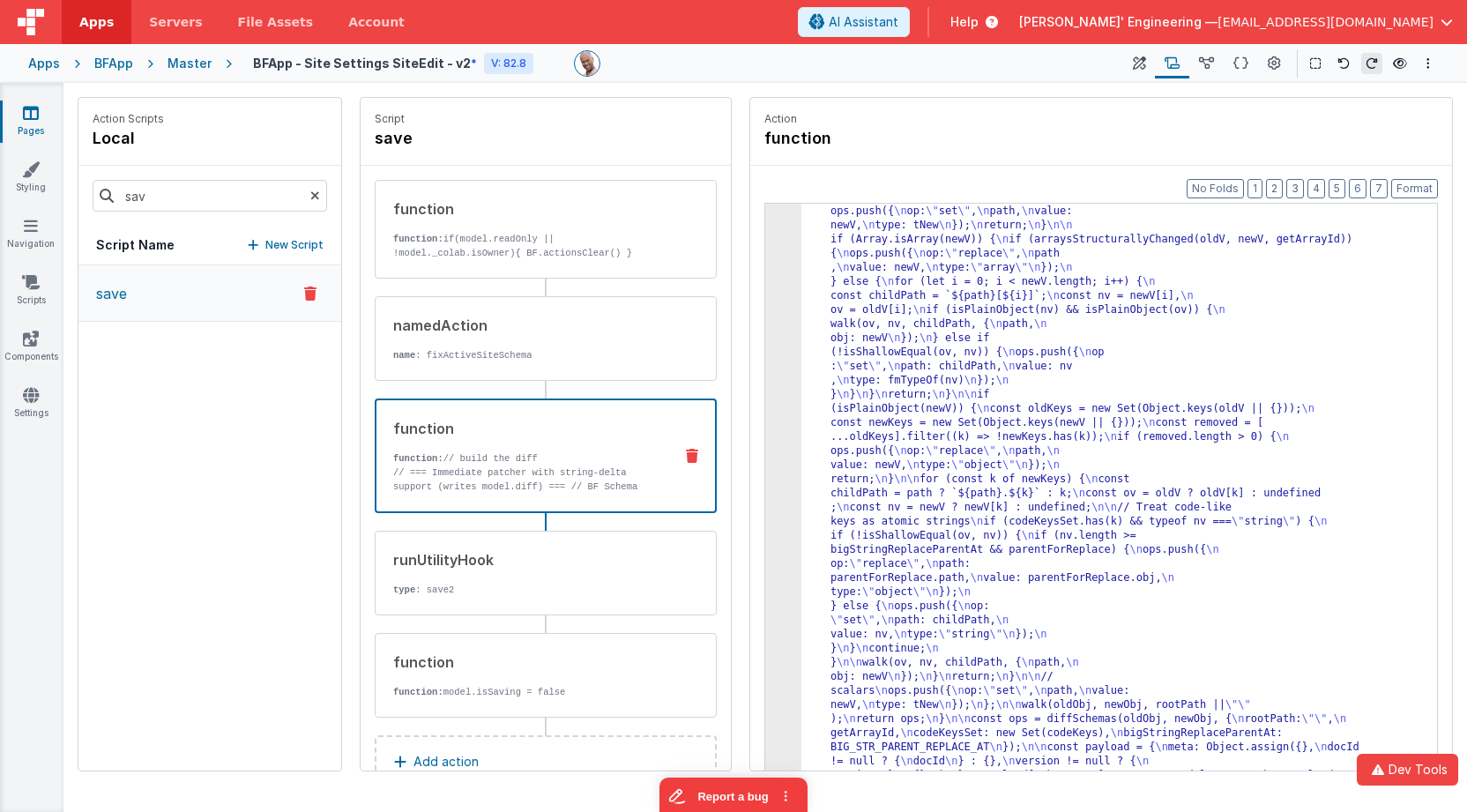
scroll to position [437, 0]
click at [190, 63] on div "Master" at bounding box center [189, 63] width 44 height 18
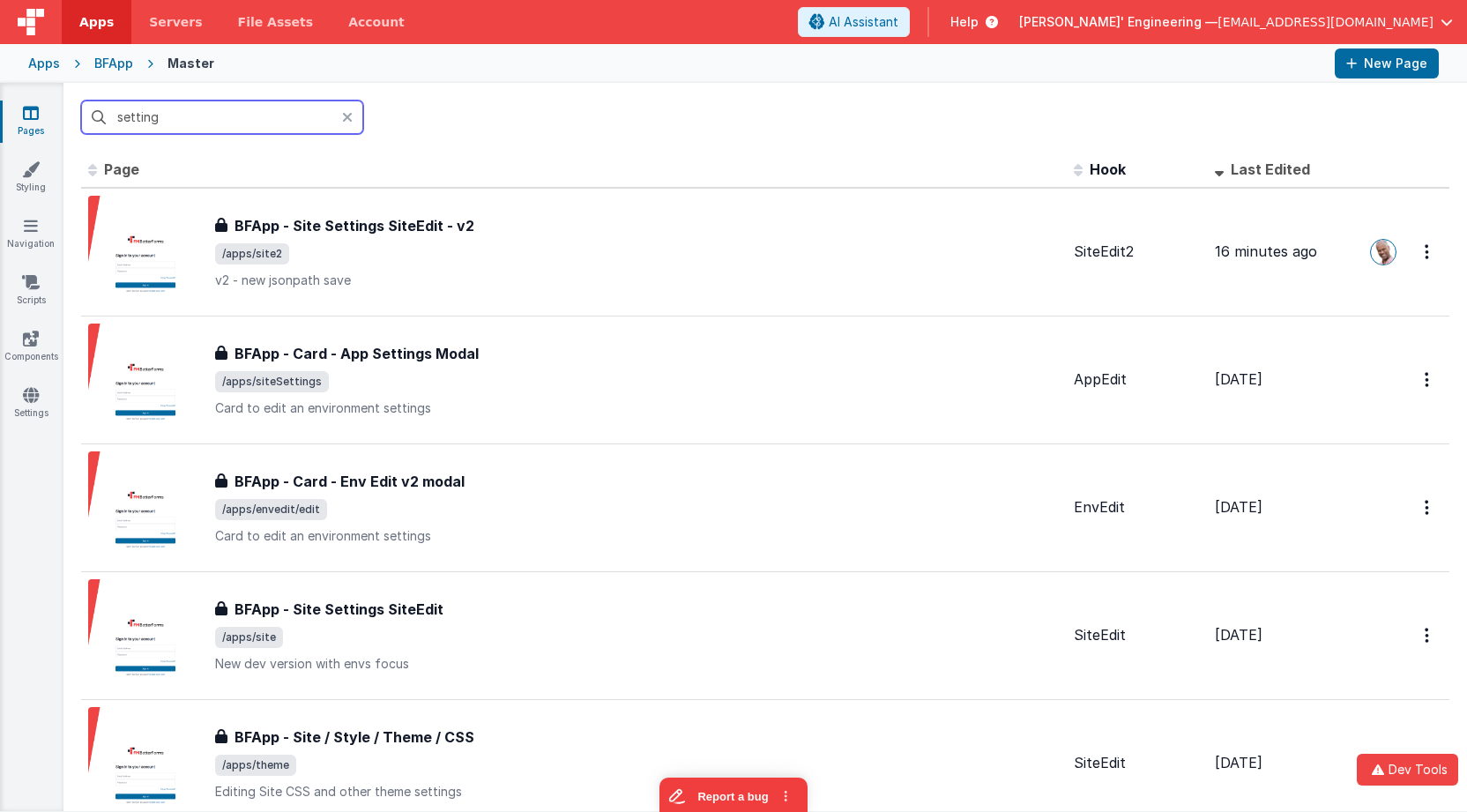
click at [208, 117] on input "setting" at bounding box center [222, 117] width 282 height 33
drag, startPoint x: 208, startPoint y: 117, endPoint x: 75, endPoint y: 110, distance: 133.2
click at [75, 110] on div "setting" at bounding box center [765, 117] width 1404 height 69
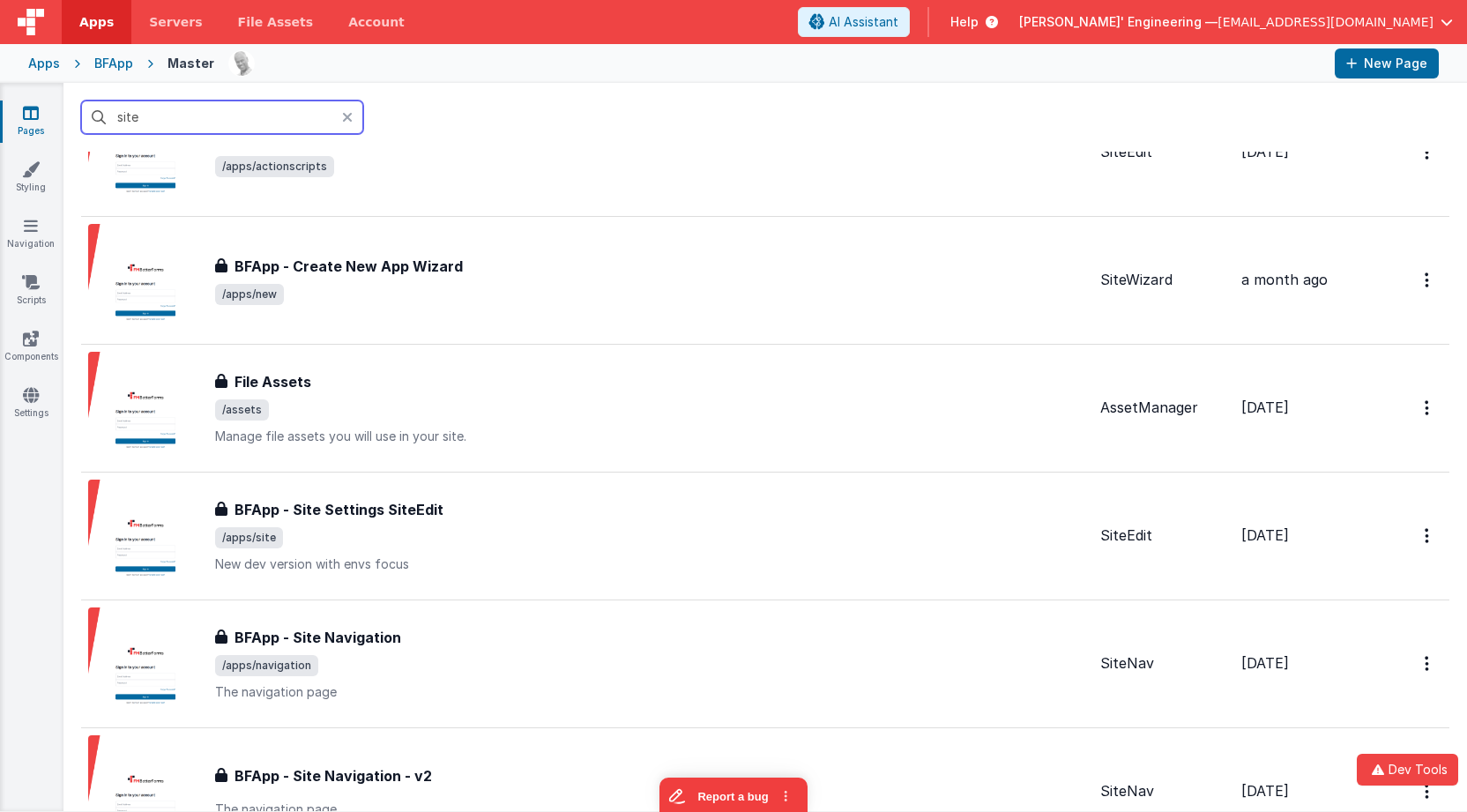
scroll to position [359, 0]
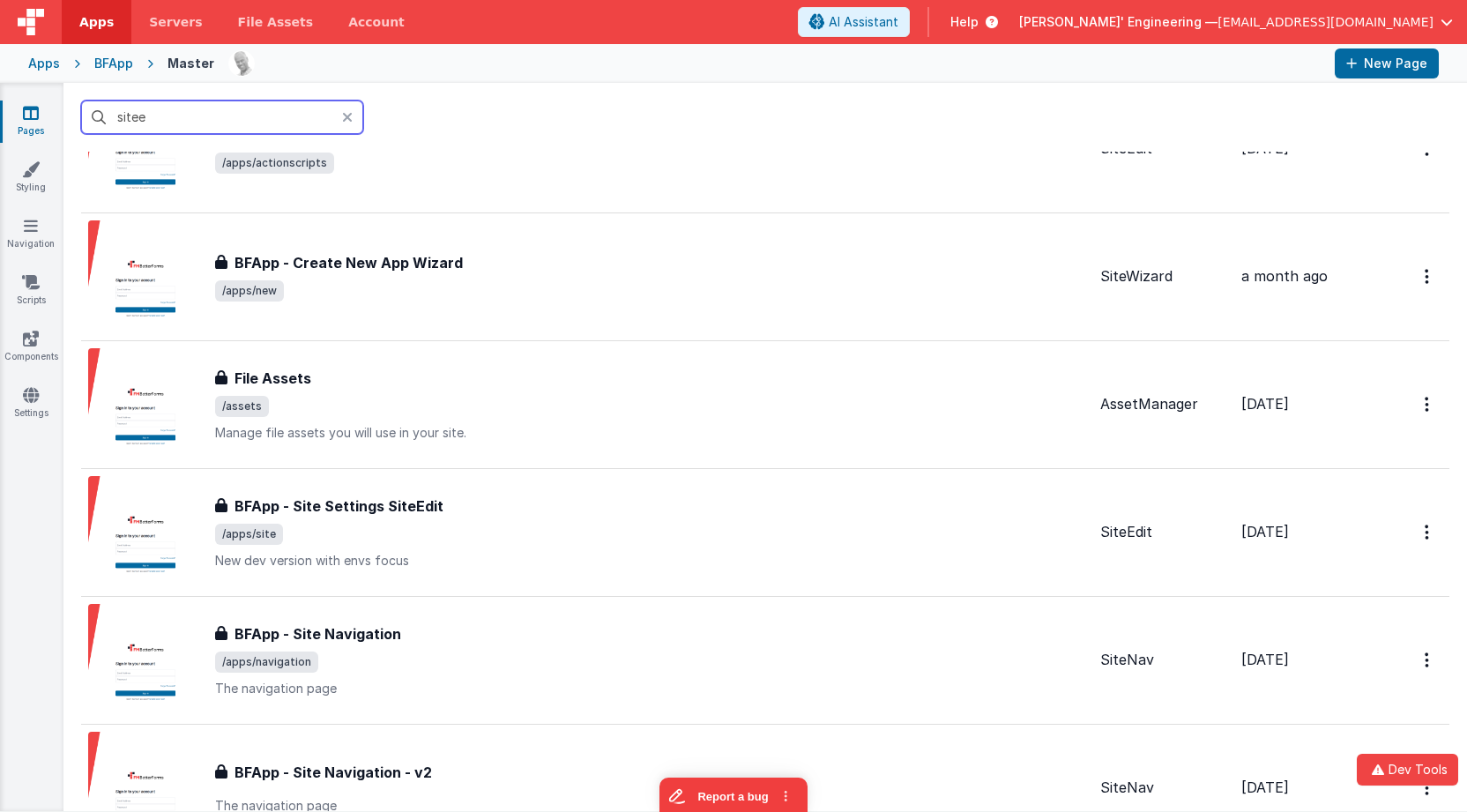
type input "siteed"
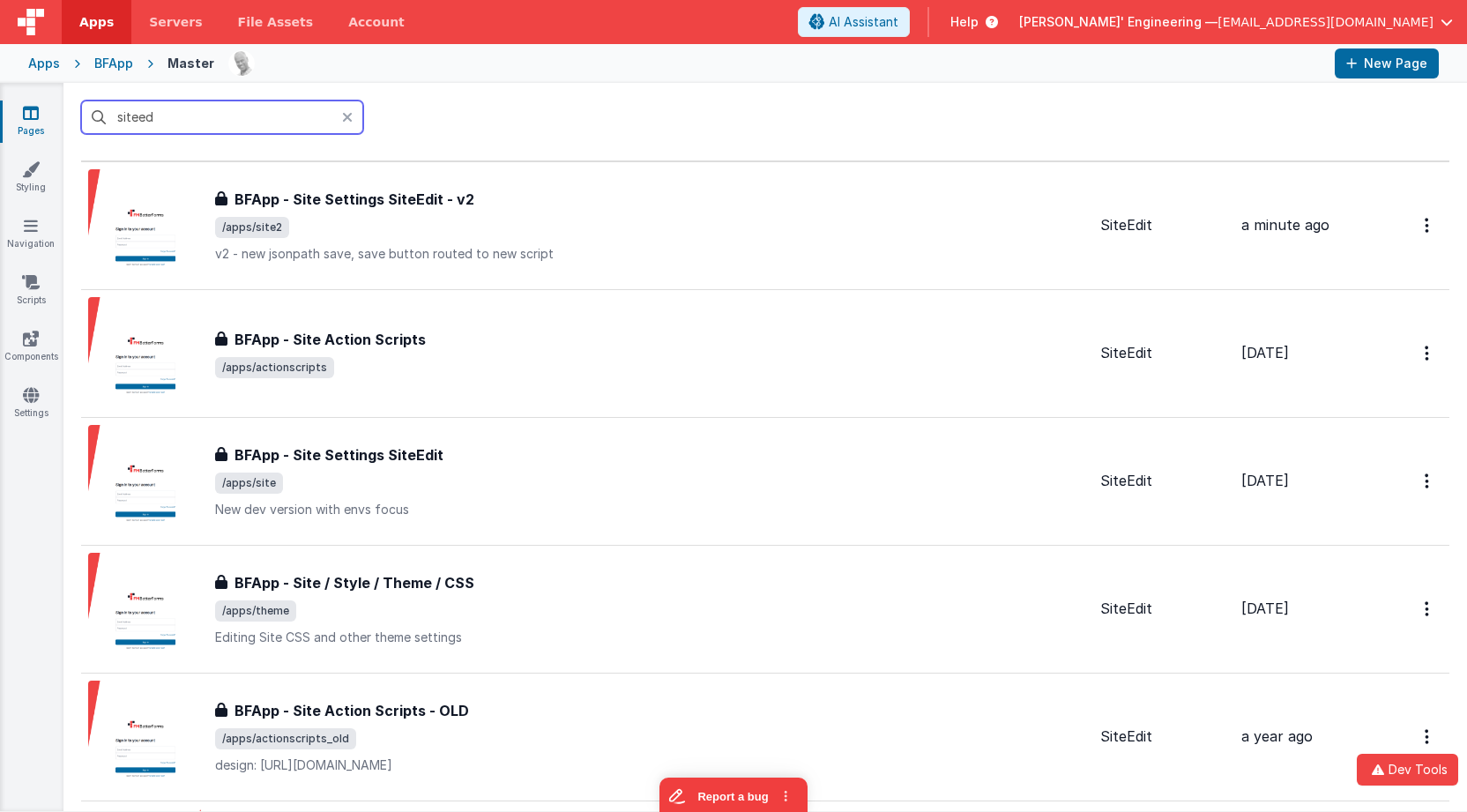
scroll to position [0, 0]
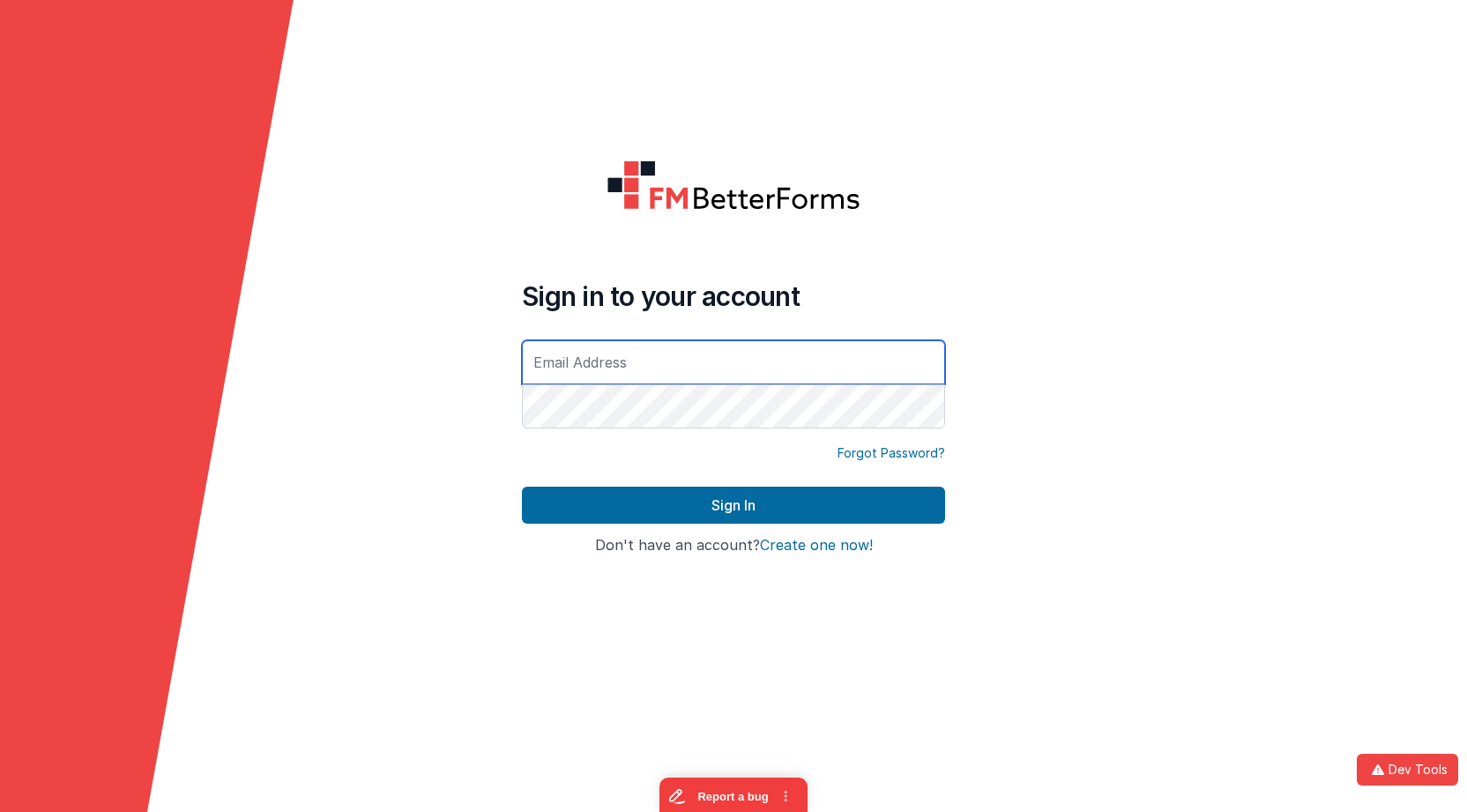
type input "[EMAIL_ADDRESS][DOMAIN_NAME]"
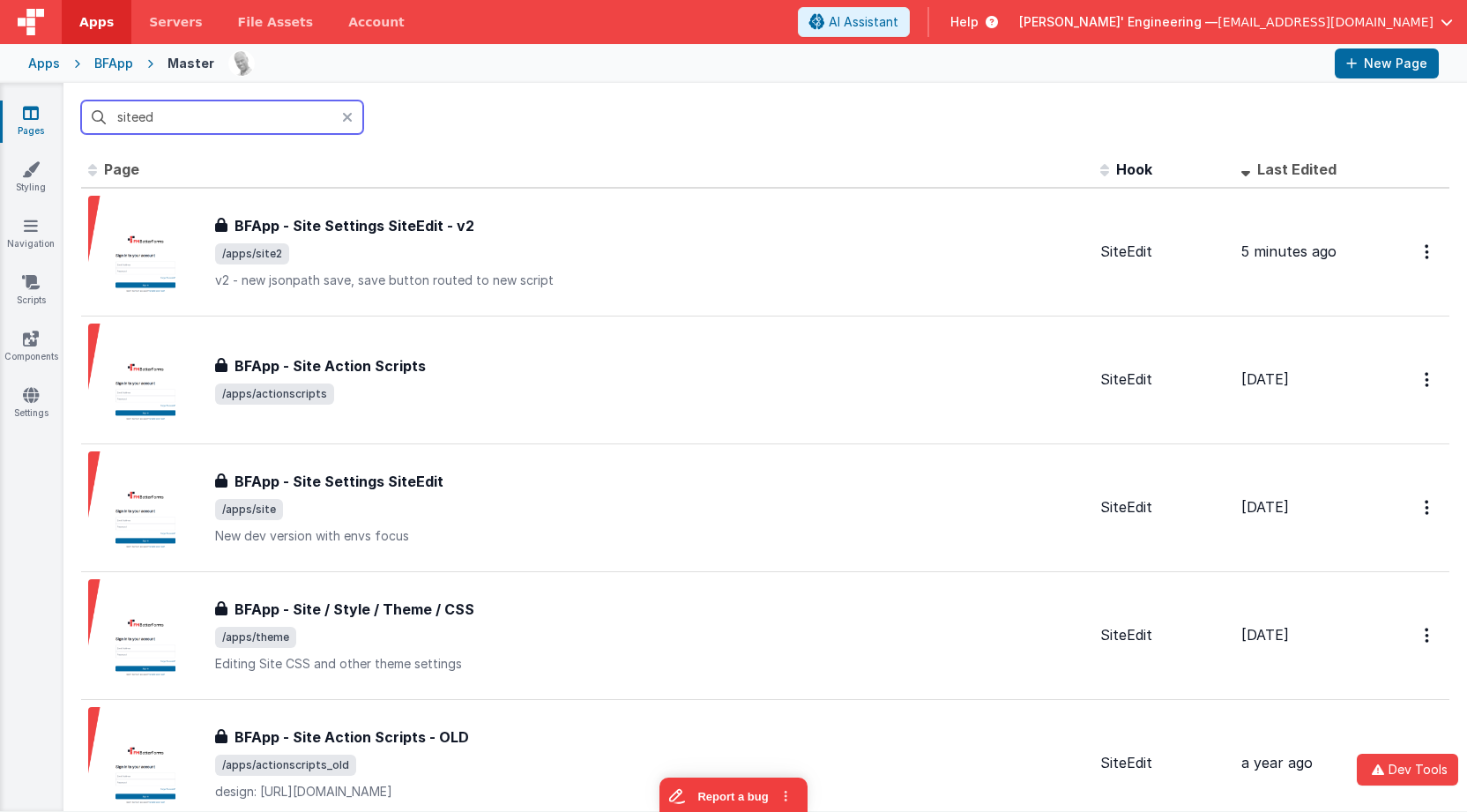
click at [283, 124] on input "siteed" at bounding box center [222, 117] width 282 height 33
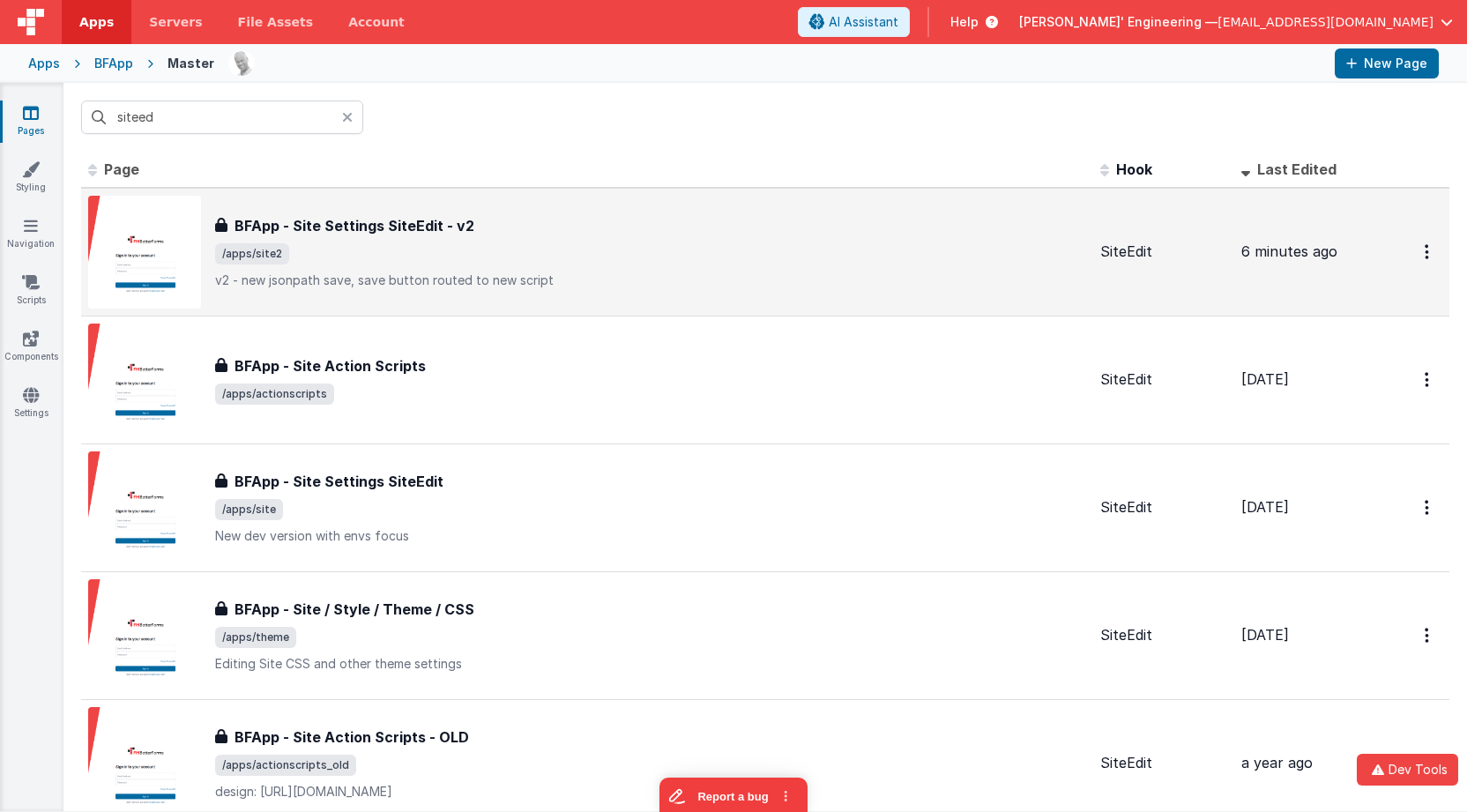
click at [578, 272] on p "v2 - new jsonpath save, save button routed to new script" at bounding box center [650, 280] width 871 height 18
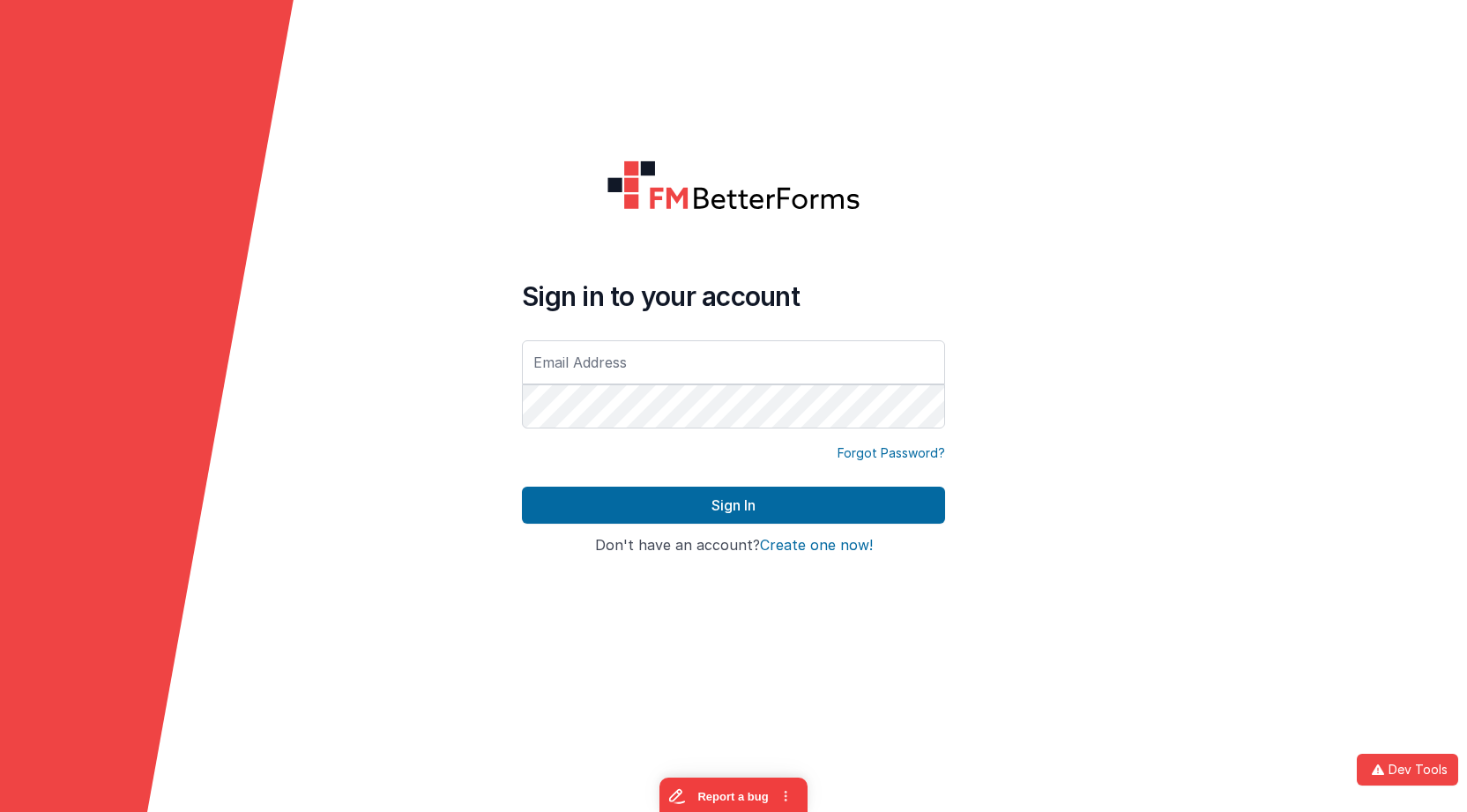
type input "mrdelfs@gmail.com"
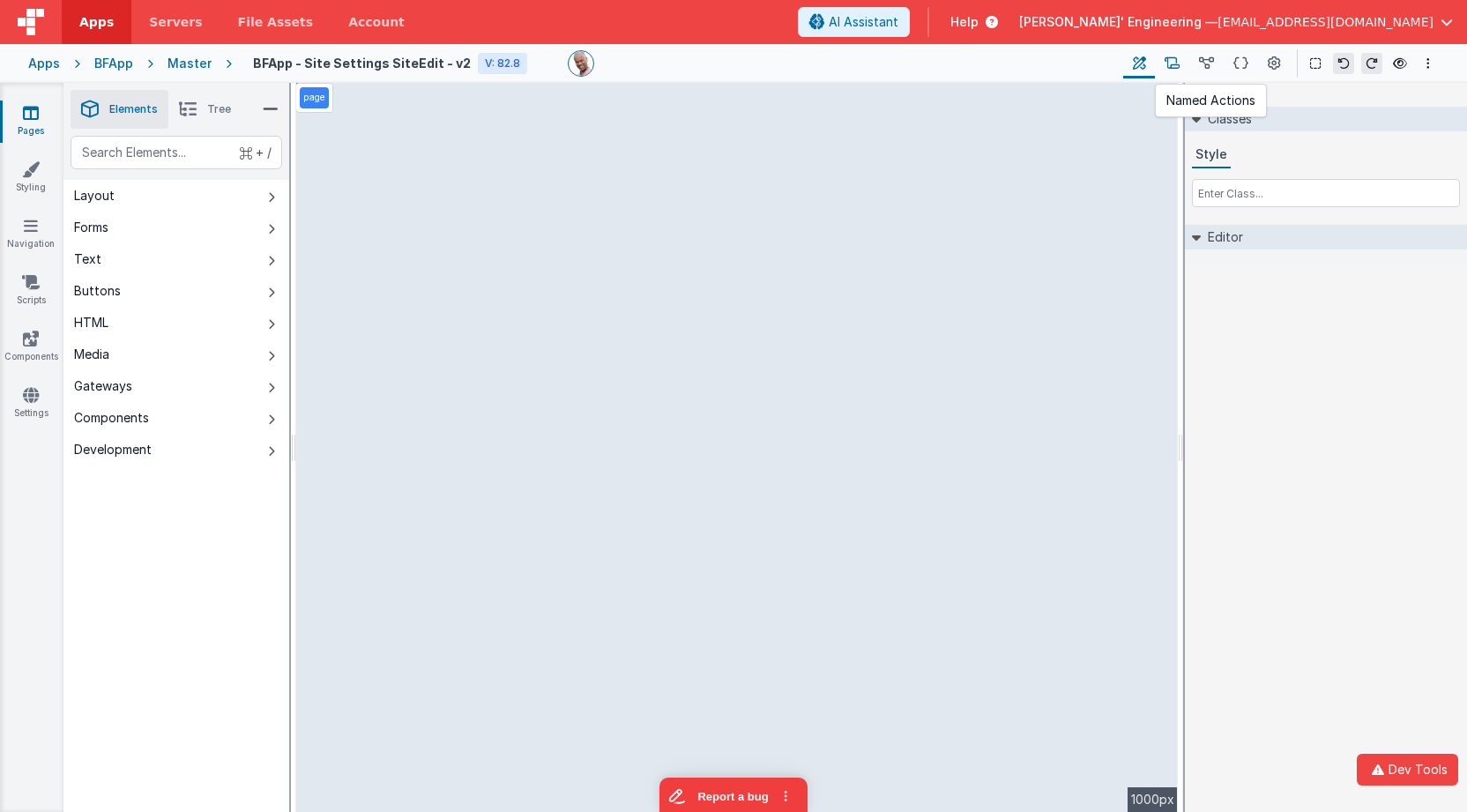
click at [1175, 62] on icon at bounding box center [1173, 63] width 15 height 18
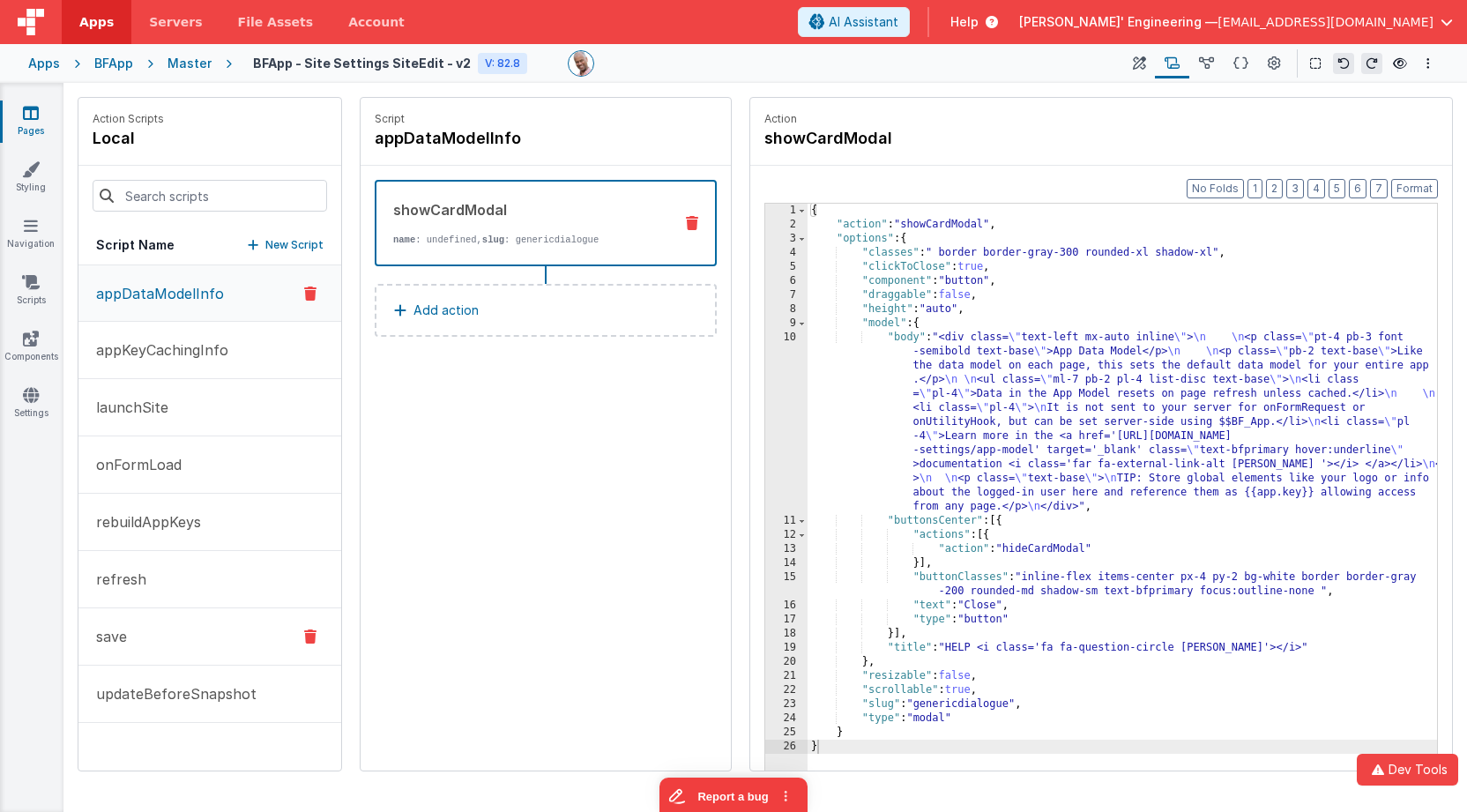
click at [190, 623] on button "save" at bounding box center [209, 637] width 263 height 57
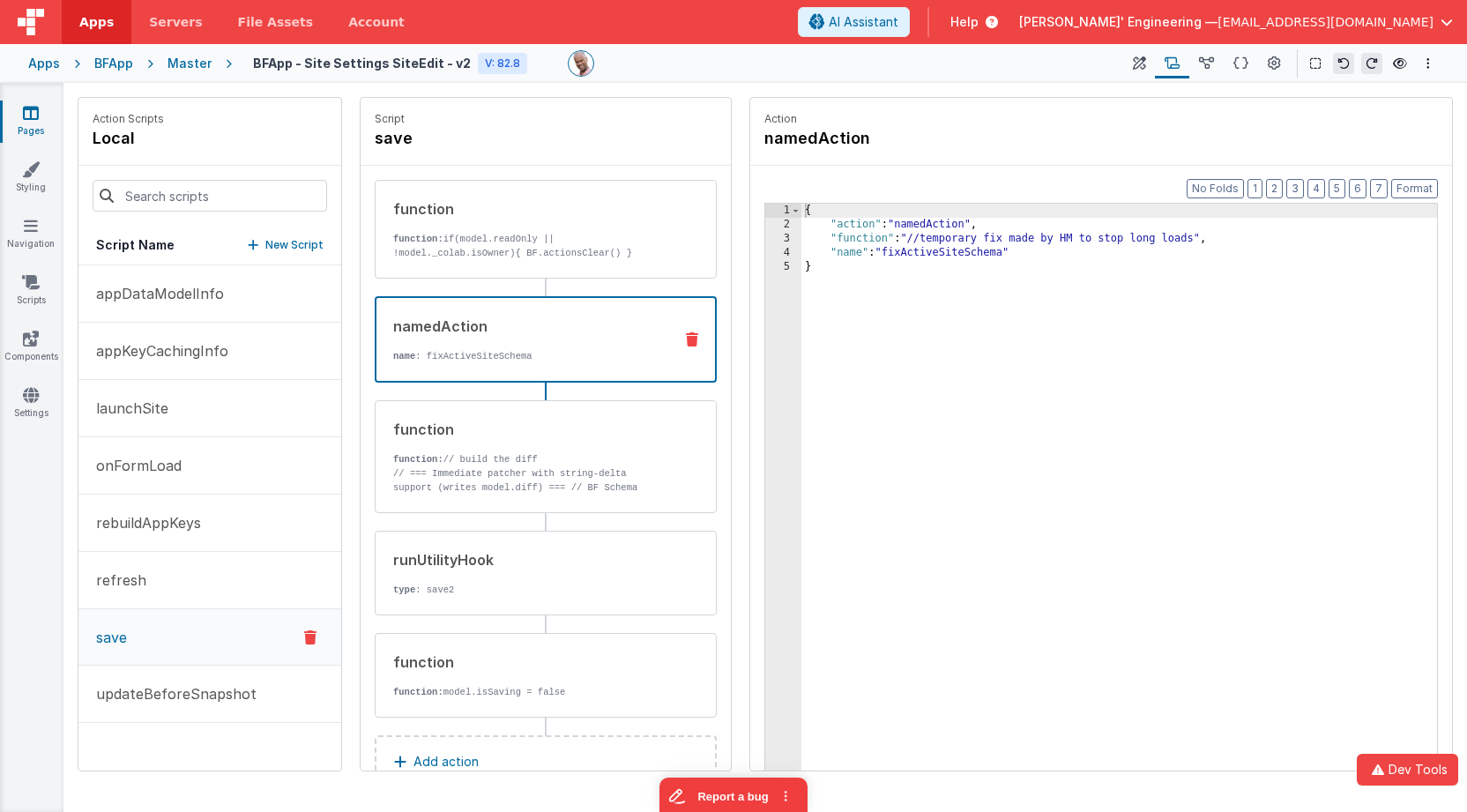
click at [560, 382] on div "namedAction name : fixActiveSiteSchema" at bounding box center [545, 339] width 342 height 87
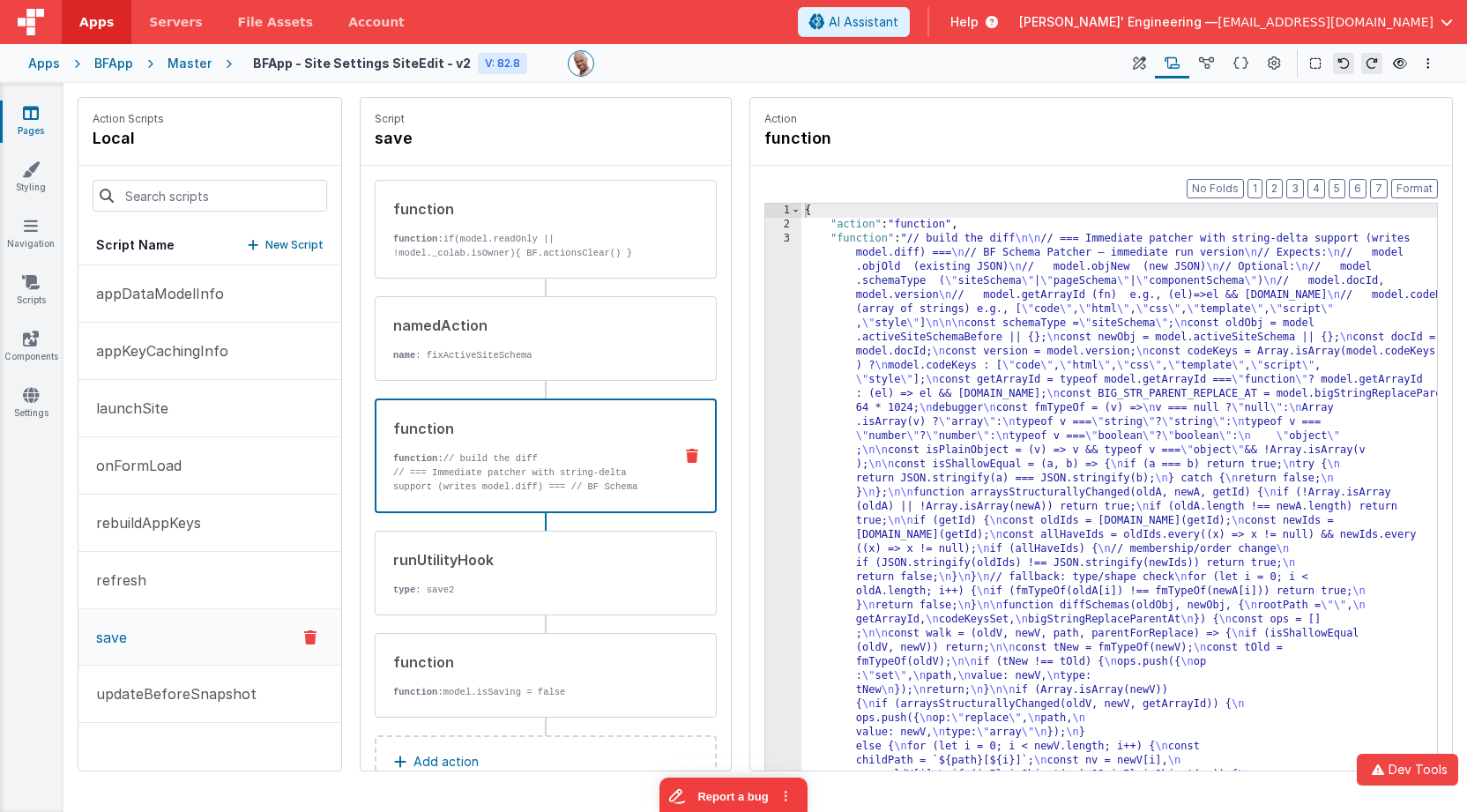
click at [556, 432] on div "function" at bounding box center [525, 428] width 266 height 21
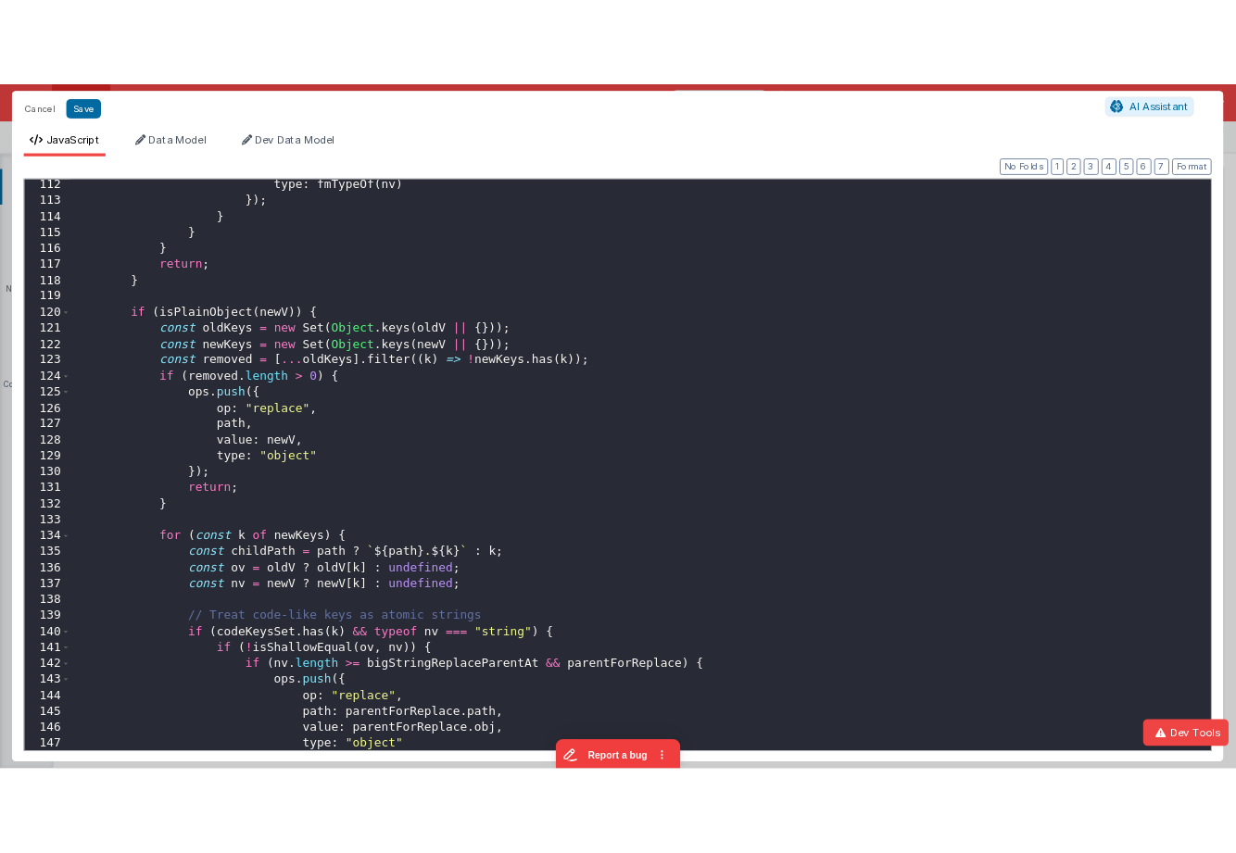
scroll to position [3361, 0]
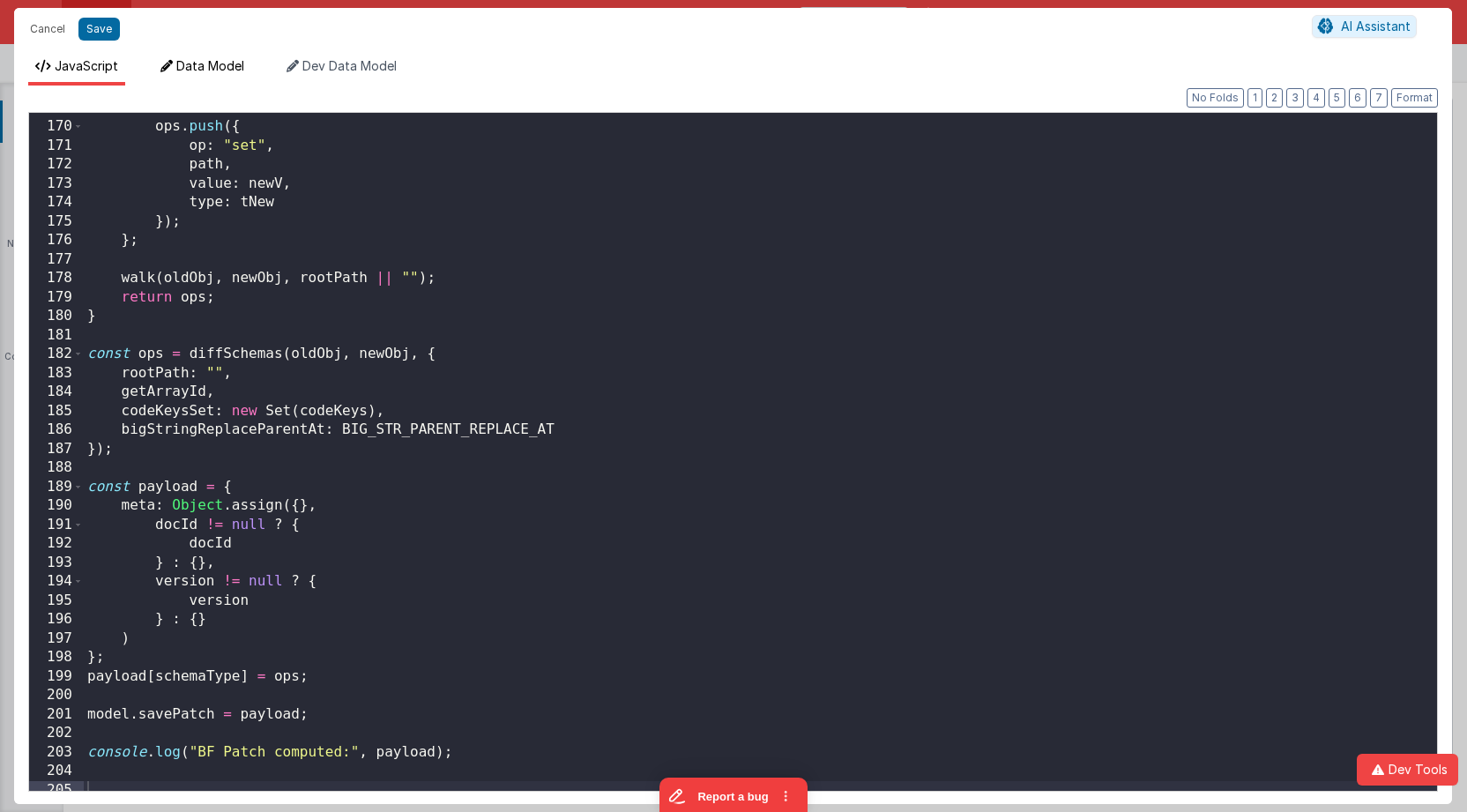
click at [207, 66] on span "Data Model" at bounding box center [209, 66] width 68 height 15
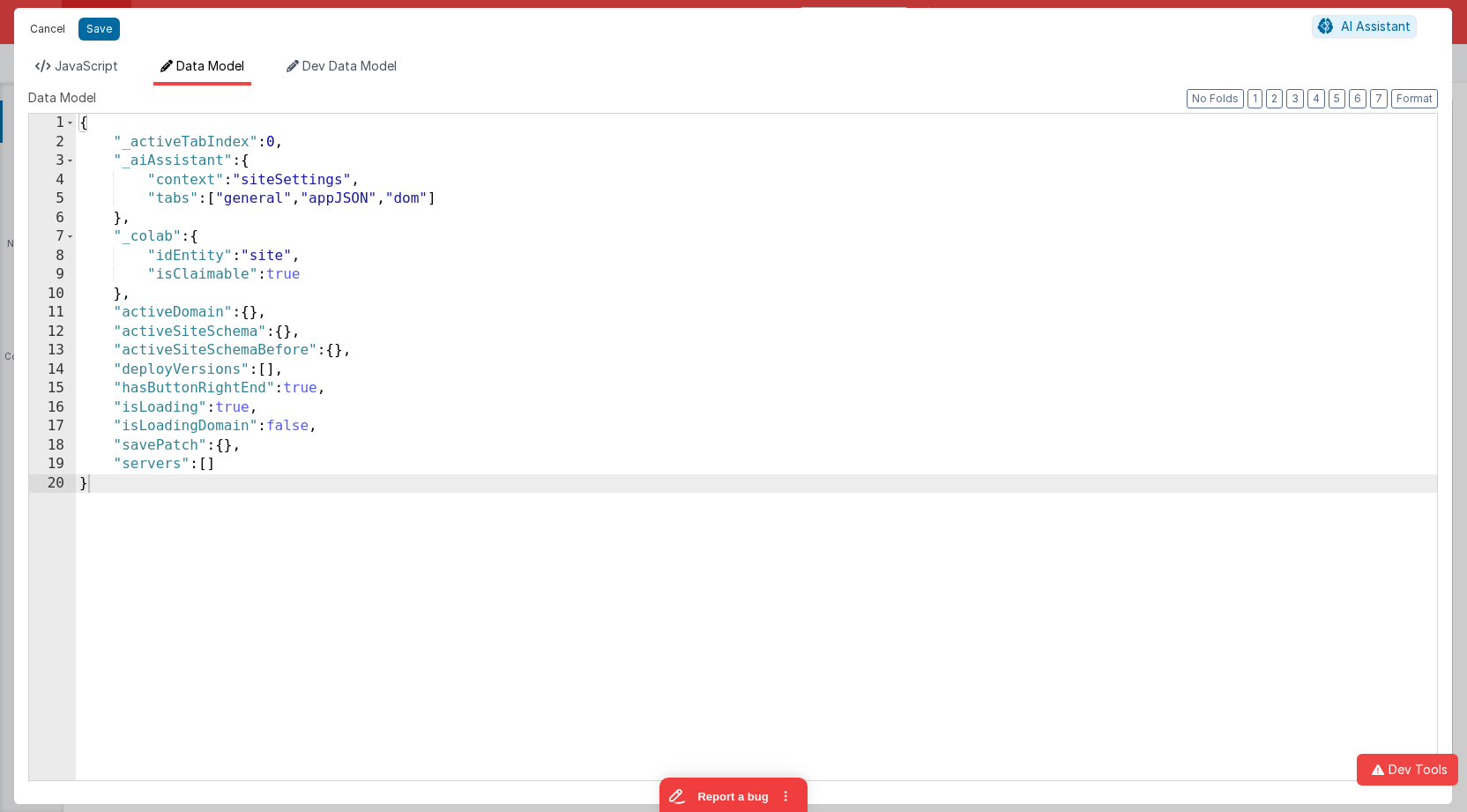
drag, startPoint x: 34, startPoint y: 22, endPoint x: 51, endPoint y: 23, distance: 17.0
click at [34, 22] on button "Cancel" at bounding box center [48, 30] width 53 height 25
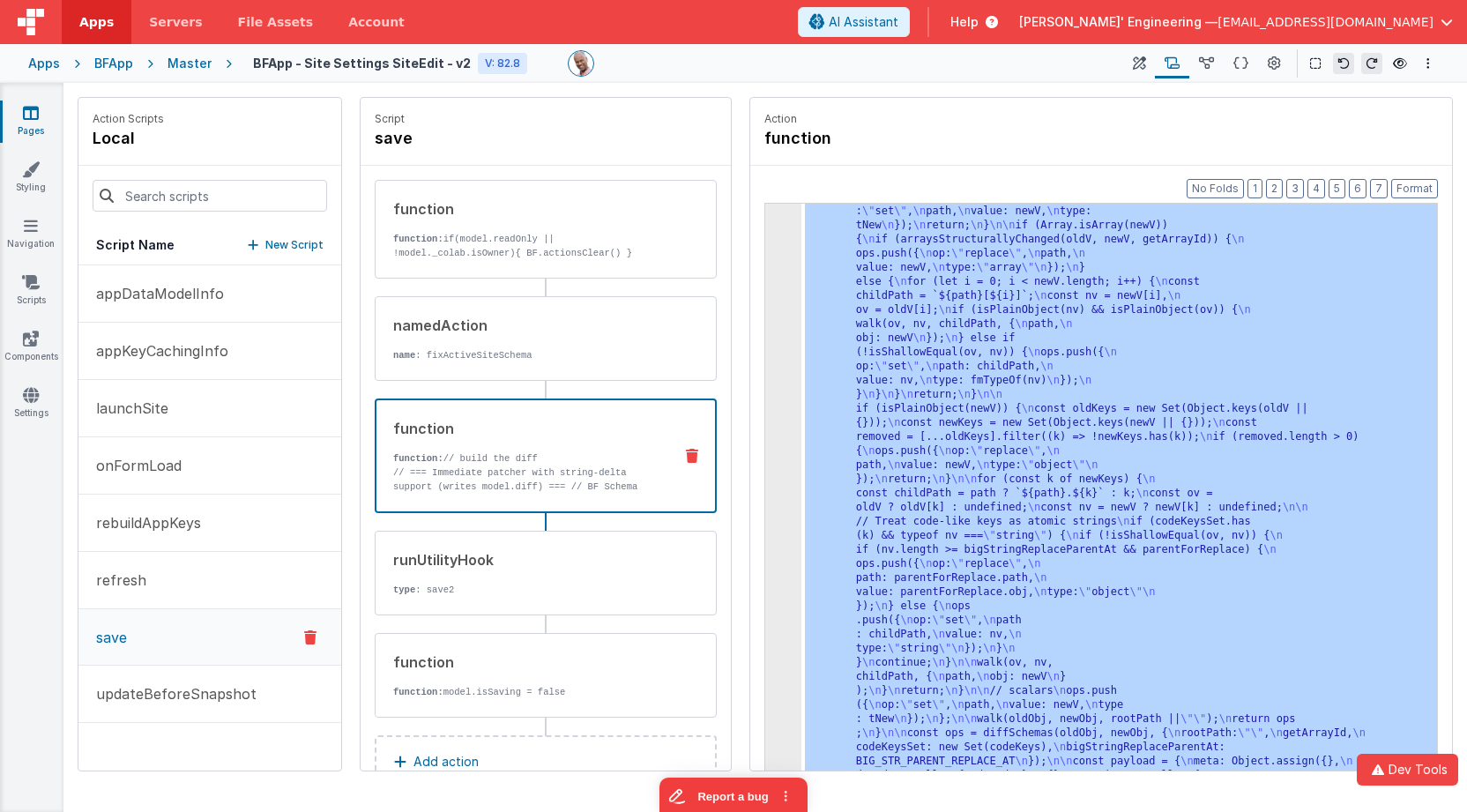
click at [973, 131] on h4 "function" at bounding box center [897, 138] width 265 height 25
click at [1395, 65] on icon at bounding box center [1400, 63] width 14 height 12
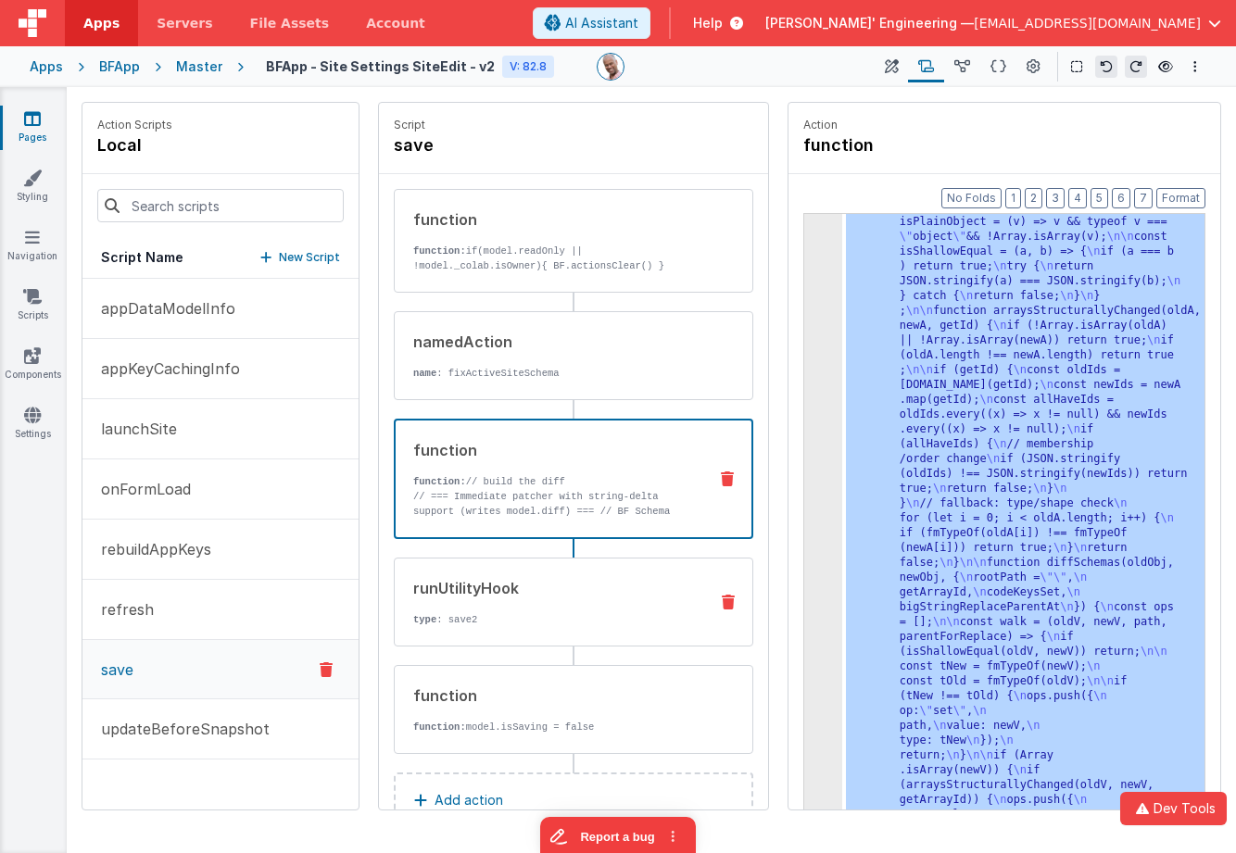
click at [540, 621] on p "type : save2" at bounding box center [553, 619] width 280 height 15
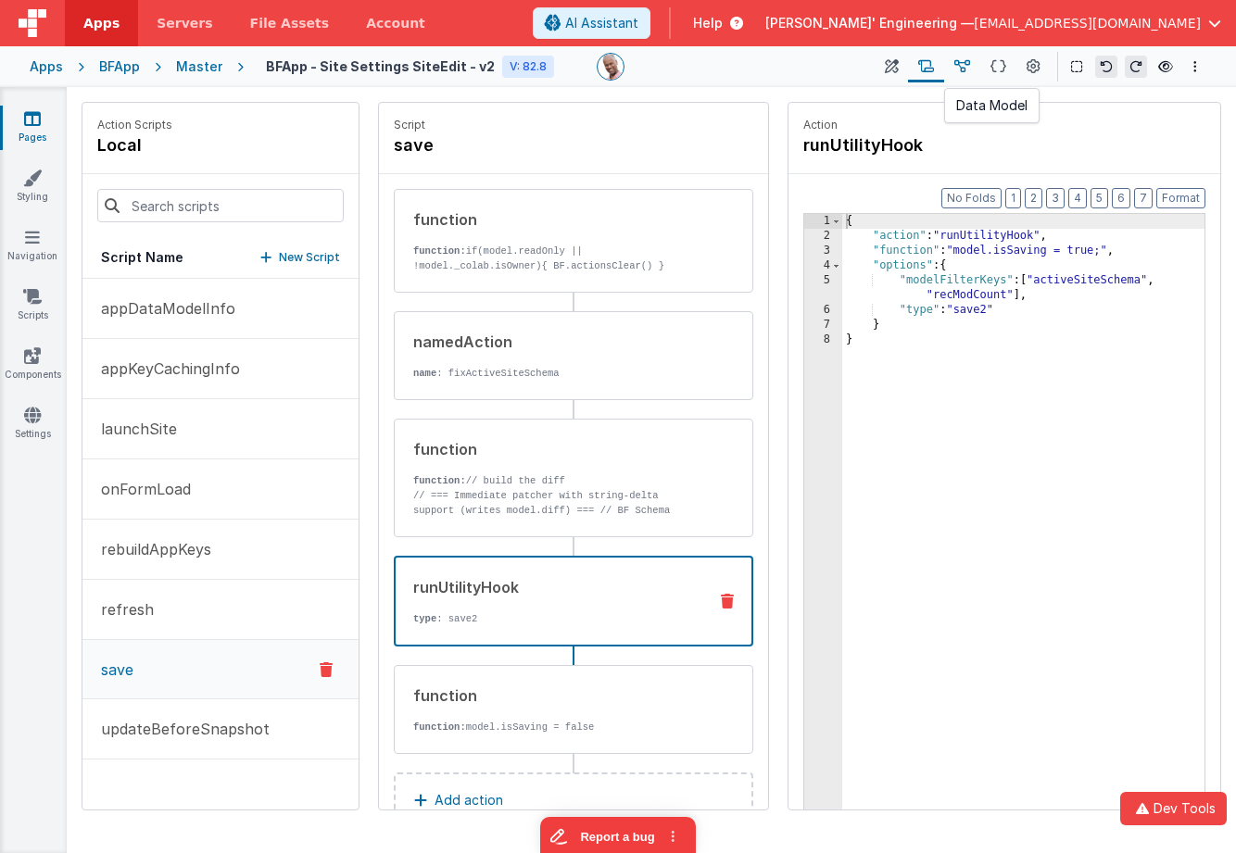
click at [955, 63] on icon at bounding box center [962, 66] width 16 height 19
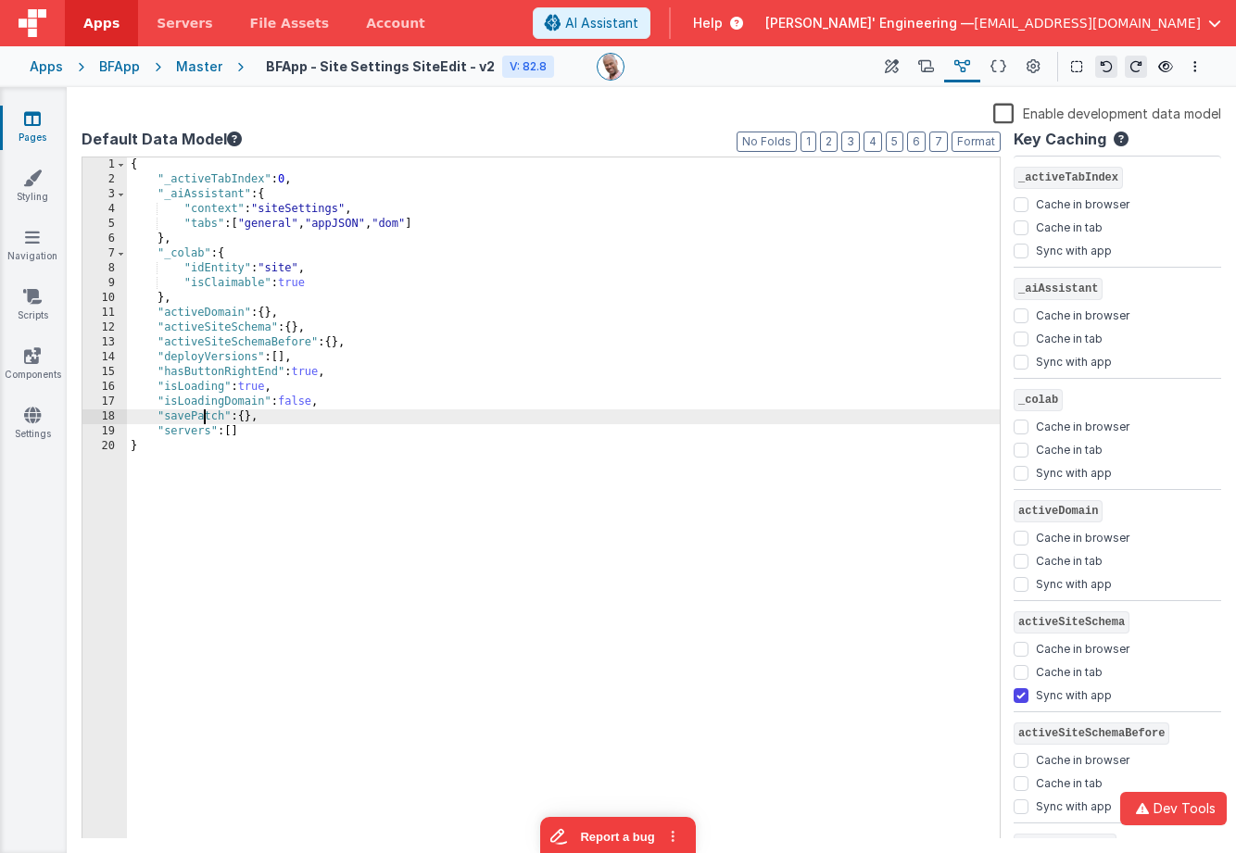
click at [205, 419] on div "{ "_activeTabIndex" : 0 , "_aiAssistant" : { "context" : "siteSettings" , "tabs…" at bounding box center [563, 512] width 873 height 711
click at [927, 69] on icon at bounding box center [926, 66] width 16 height 19
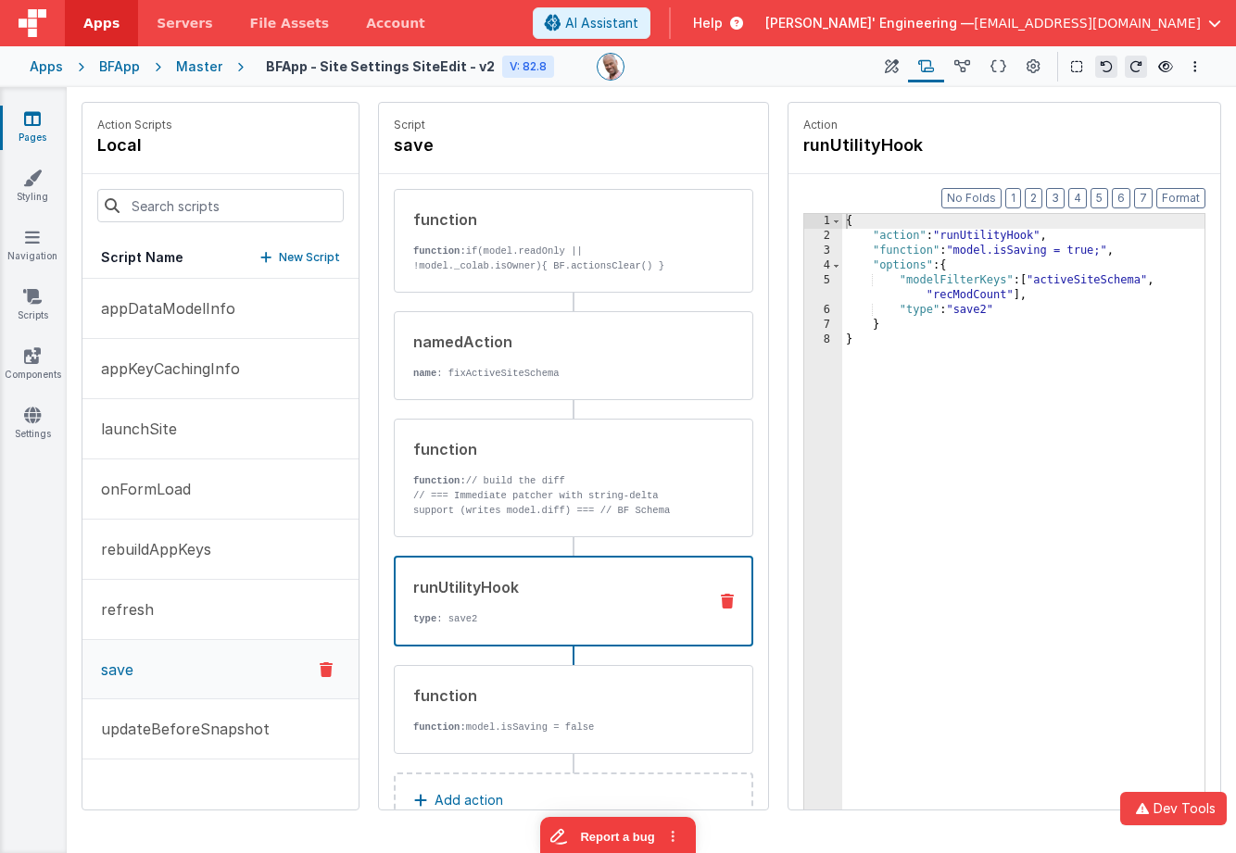
click at [1111, 281] on div "{ "action" : "runUtilityHook" , "function" : "model.isSaving = true;" , "option…" at bounding box center [1023, 555] width 362 height 683
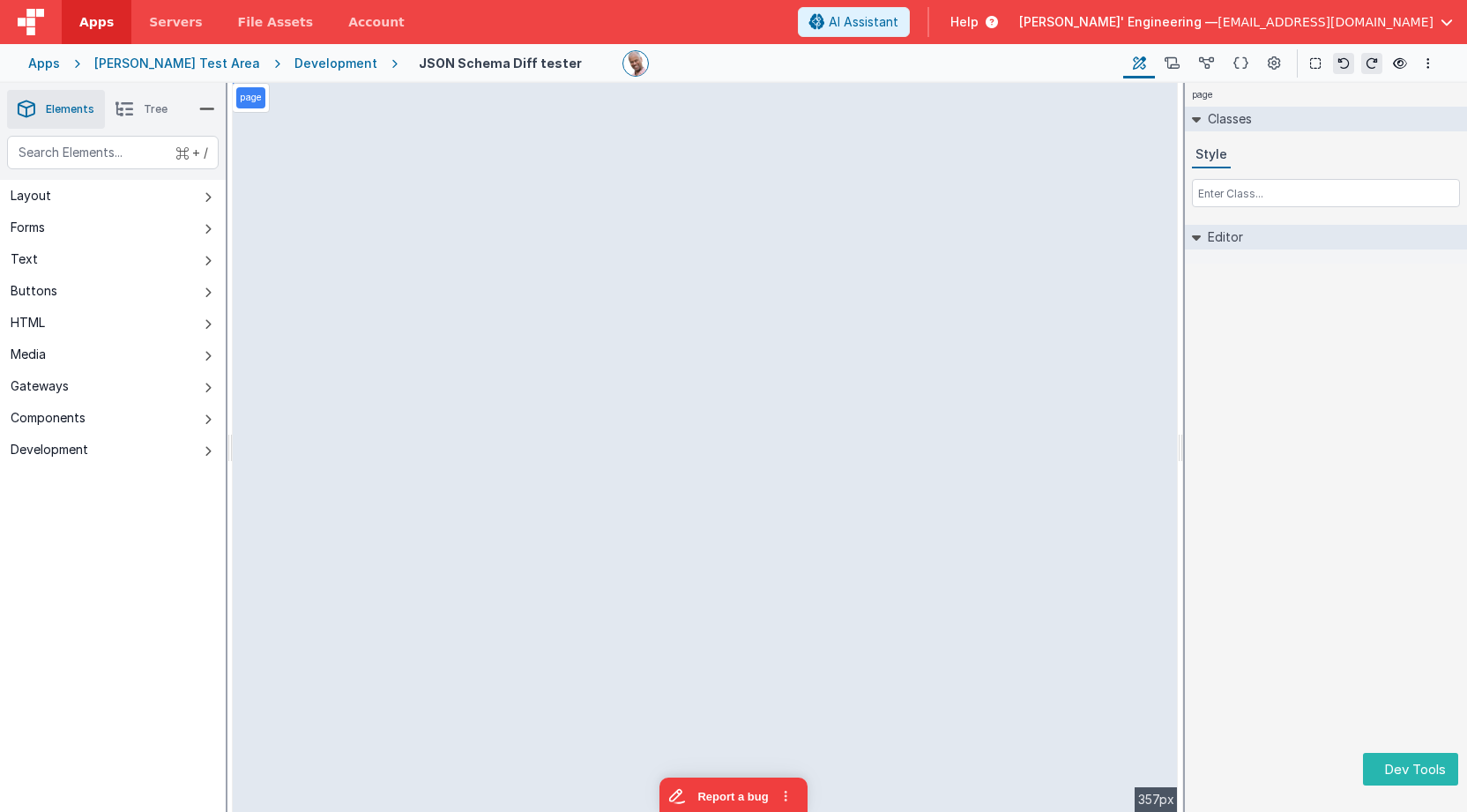
click at [35, 25] on img at bounding box center [31, 22] width 27 height 27
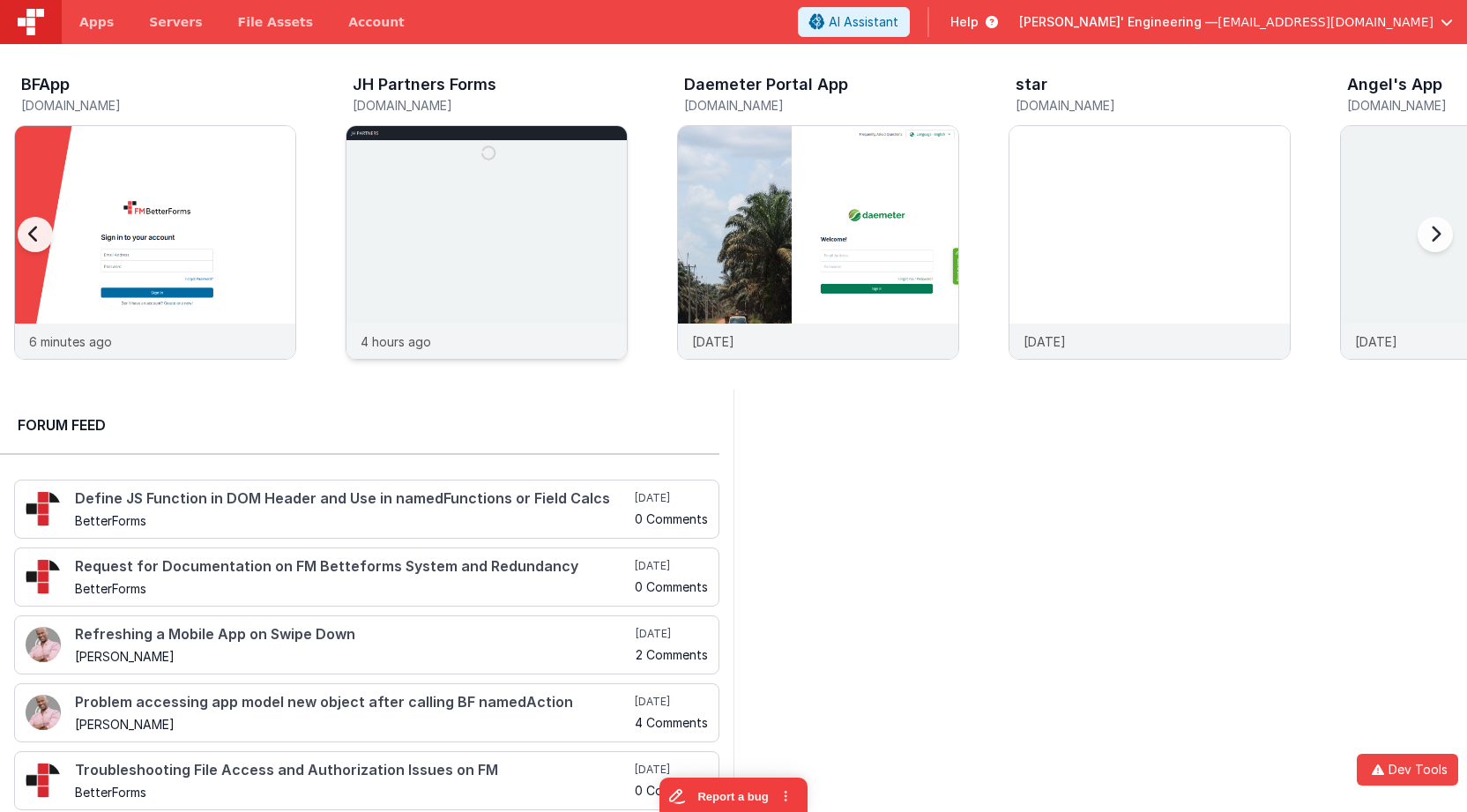
click at [570, 173] on img at bounding box center [486, 266] width 281 height 281
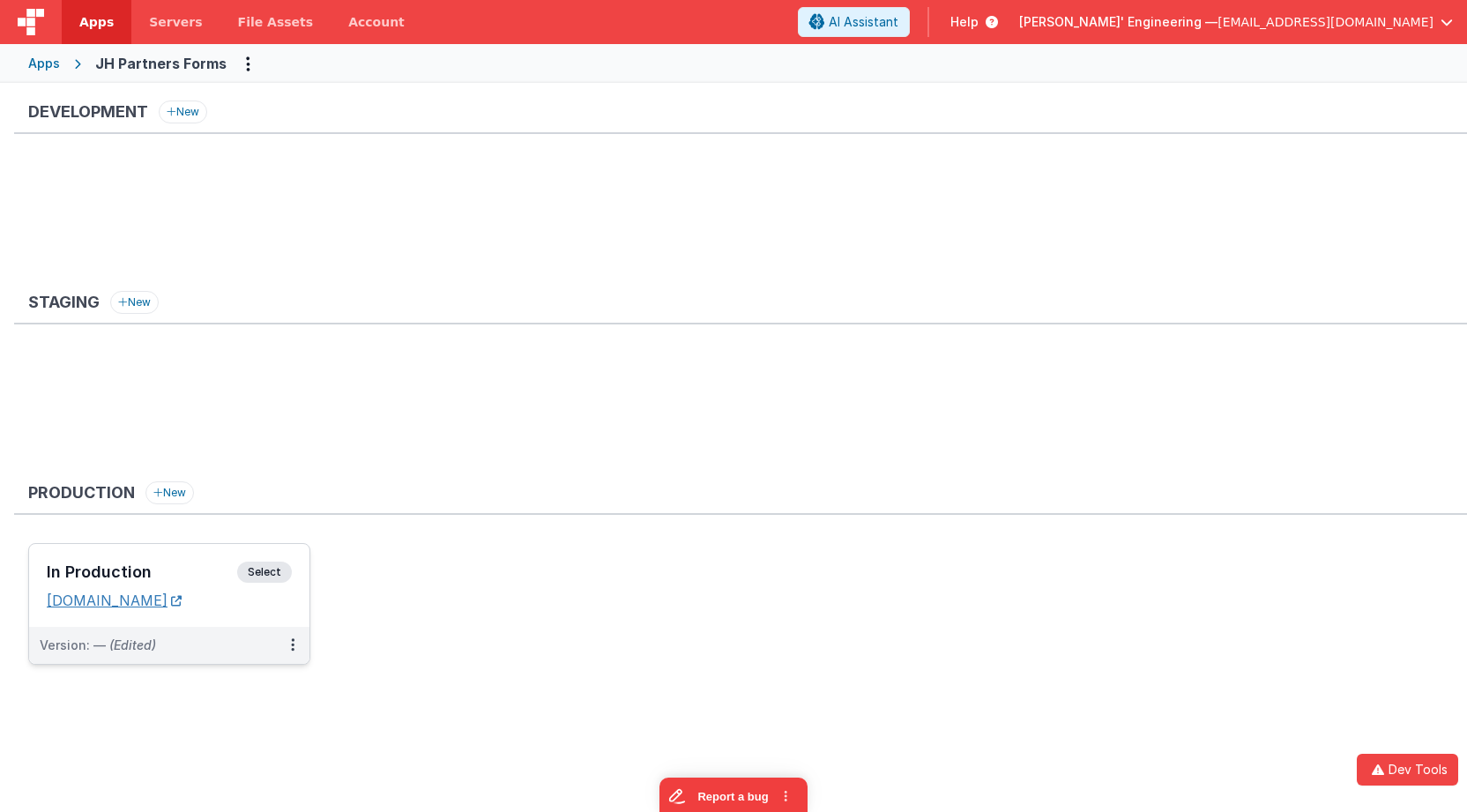
click at [182, 597] on link "response.fmbetterforms.com" at bounding box center [114, 601] width 135 height 18
click at [46, 55] on div "Apps" at bounding box center [44, 63] width 31 height 18
